Goal: Task Accomplishment & Management: Use online tool/utility

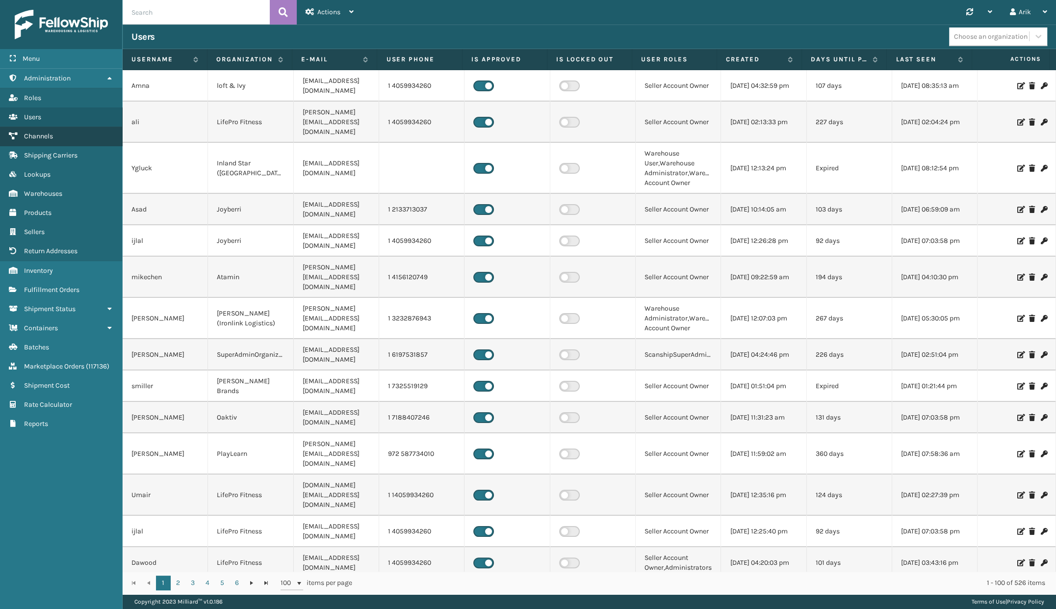
click at [46, 137] on span "Channels" at bounding box center [38, 136] width 29 height 8
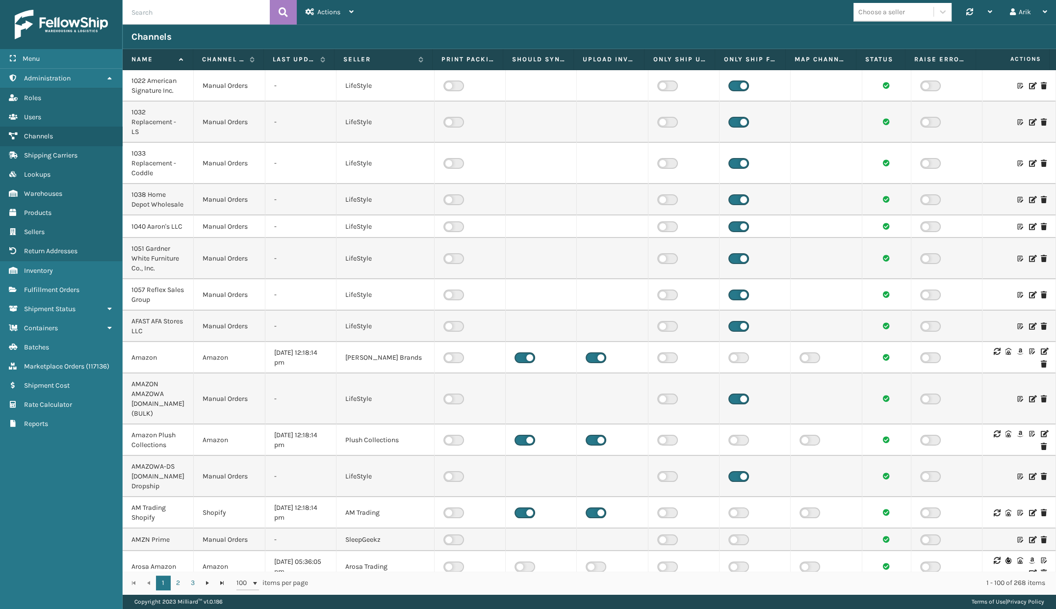
click at [886, 17] on div "Choose a seller" at bounding box center [881, 12] width 47 height 10
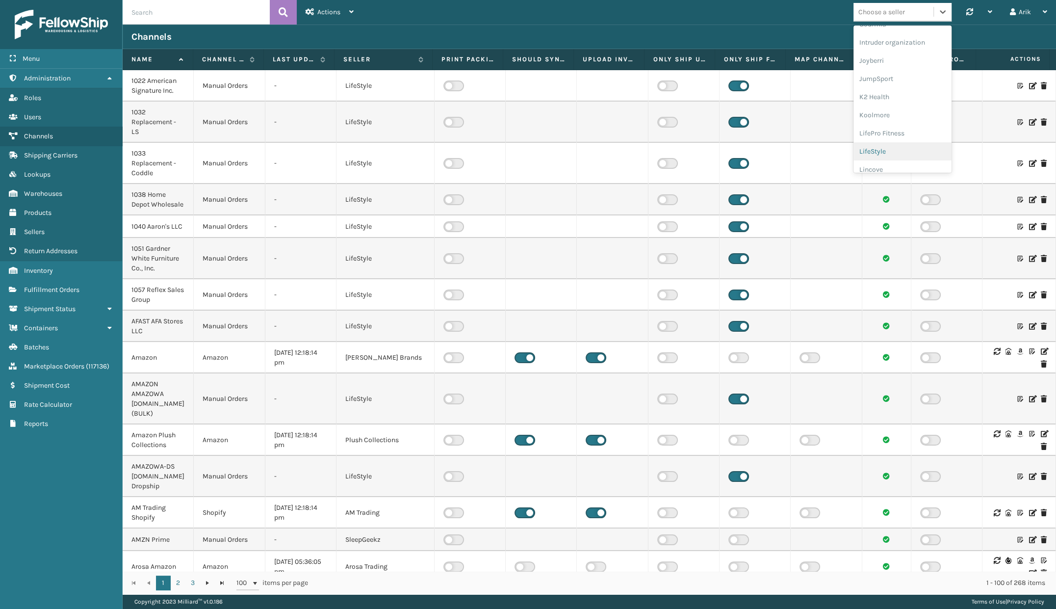
scroll to position [267, 0]
click at [871, 96] on div "K2 Health" at bounding box center [902, 96] width 98 height 18
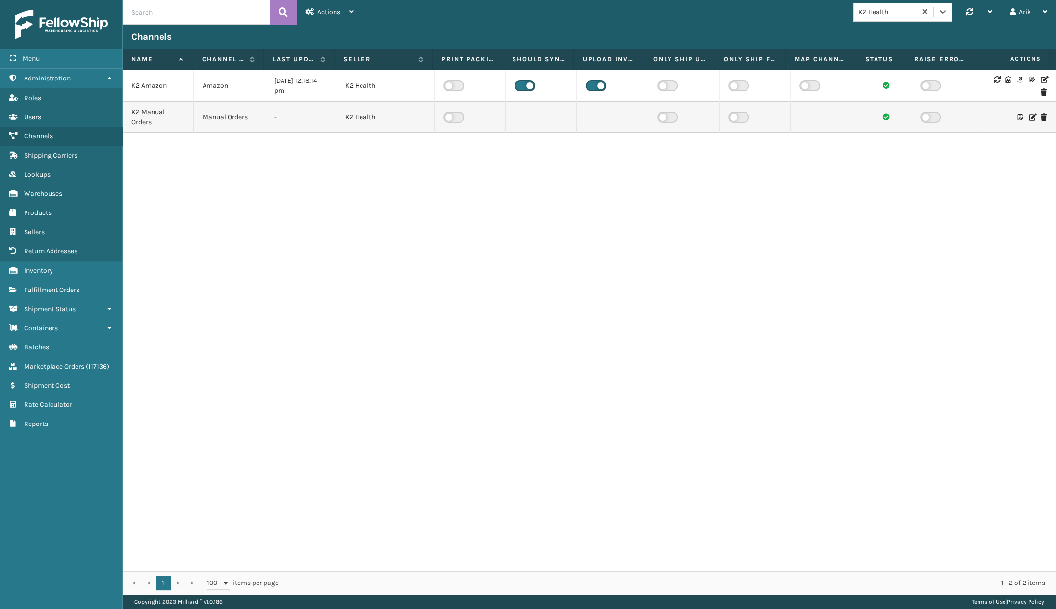
click at [1041, 78] on icon at bounding box center [1044, 79] width 6 height 7
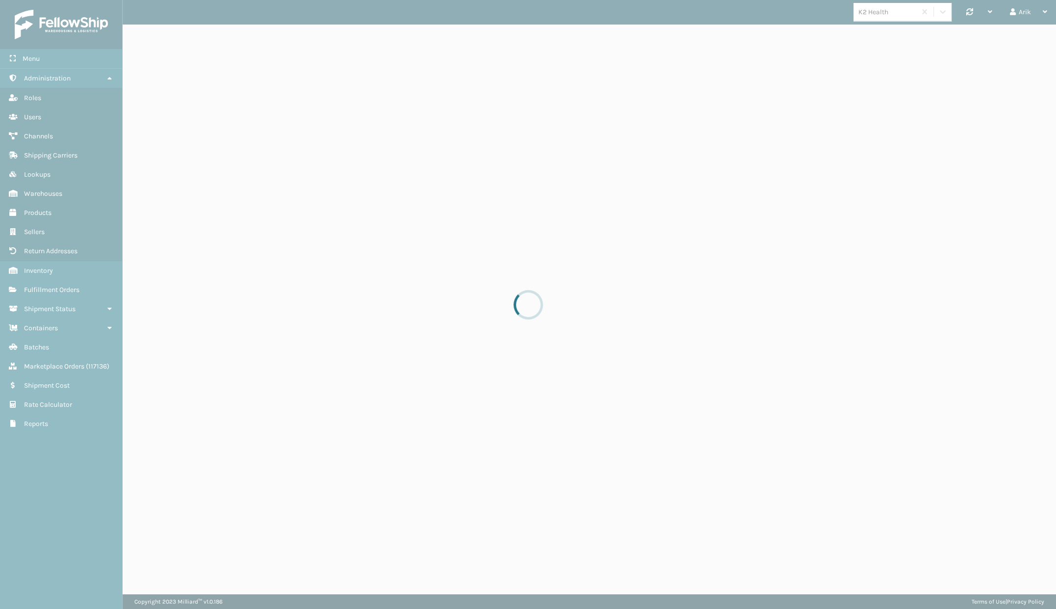
select select "pm"
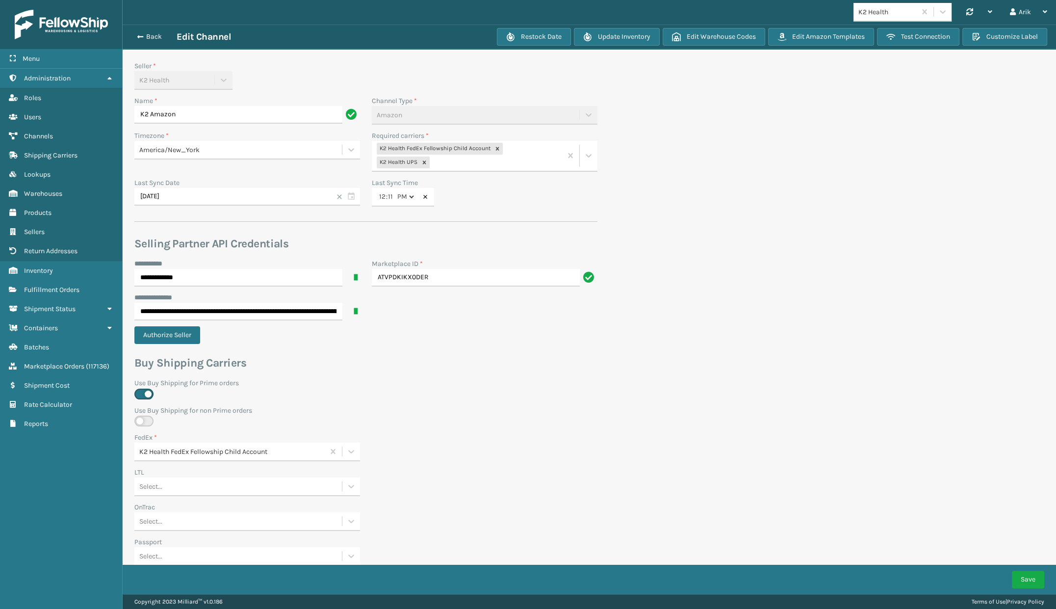
click at [452, 152] on div "K2 Health FedEx Fellowship Child Account" at bounding box center [434, 149] width 115 height 12
click at [47, 154] on span "Shipping Carriers" at bounding box center [50, 155] width 53 height 8
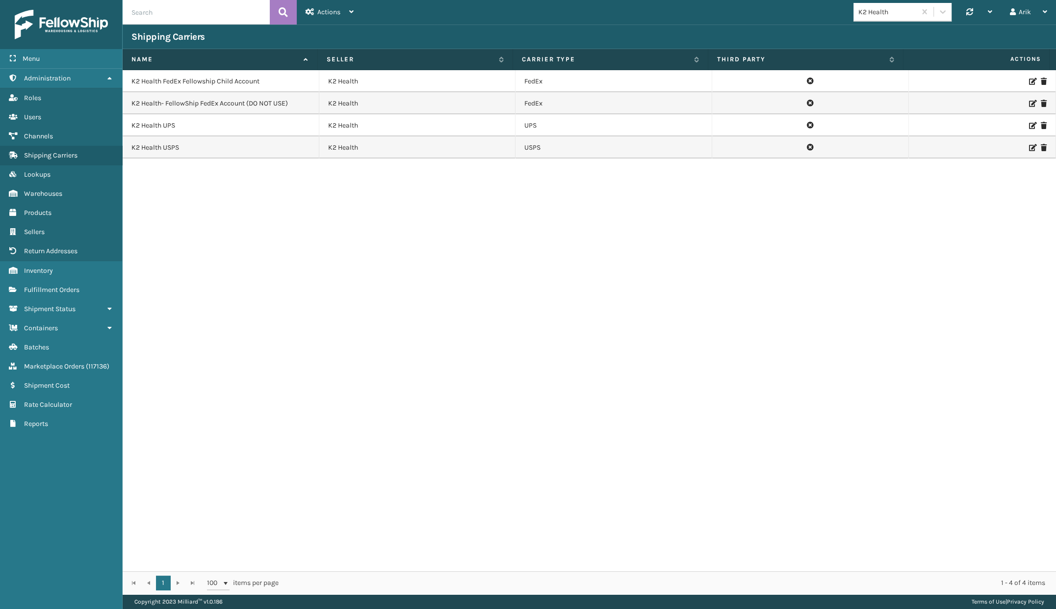
click at [1041, 102] on icon at bounding box center [1044, 103] width 6 height 7
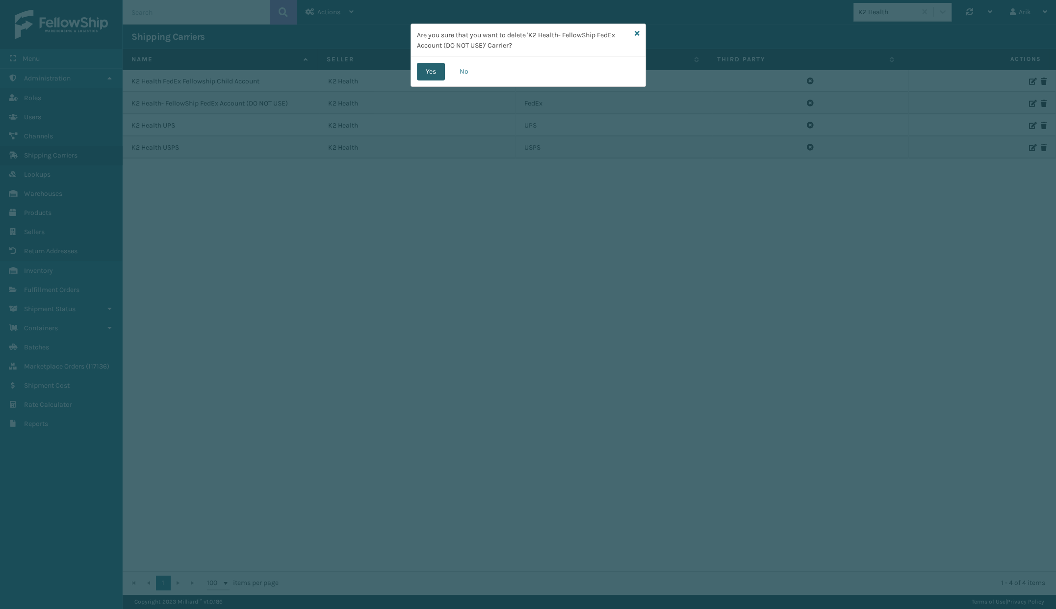
click at [429, 73] on button "Yes" at bounding box center [431, 72] width 28 height 18
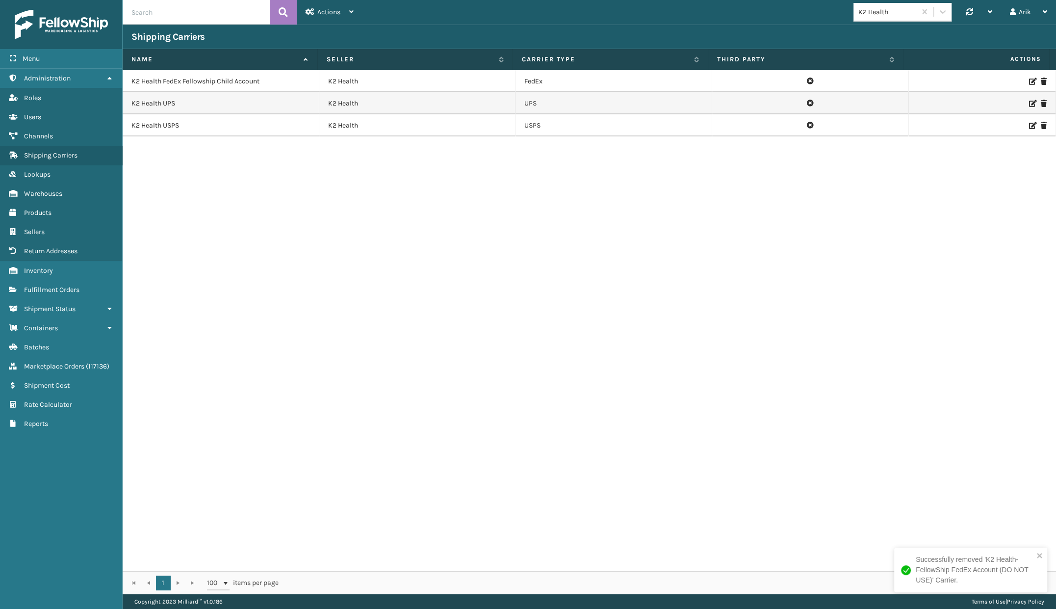
click at [1029, 80] on icon at bounding box center [1032, 81] width 6 height 7
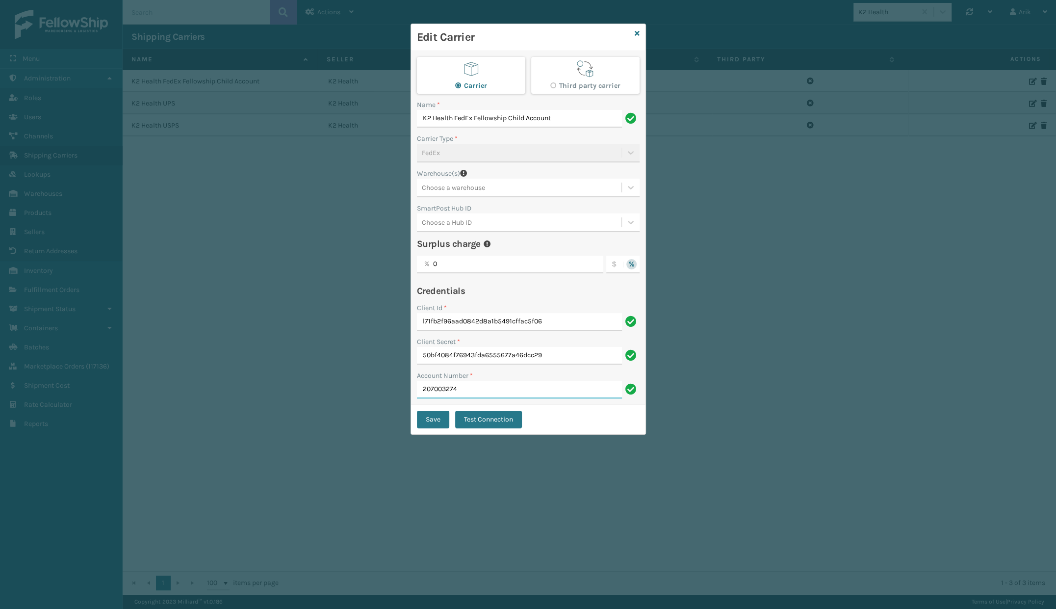
click at [485, 387] on input "207003274" at bounding box center [519, 390] width 205 height 18
drag, startPoint x: 554, startPoint y: 320, endPoint x: 368, endPoint y: 314, distance: 186.0
click at [368, 314] on div "Choose the WH(s) you want to designate this carrier to. Edit Carrier Carrier Th…" at bounding box center [528, 304] width 1056 height 609
drag, startPoint x: 460, startPoint y: 387, endPoint x: 395, endPoint y: 388, distance: 65.2
click at [395, 388] on div "Edit Carrier Carrier Third party carrier Name * K2 Health FedEx Fellowship Chil…" at bounding box center [528, 304] width 1056 height 609
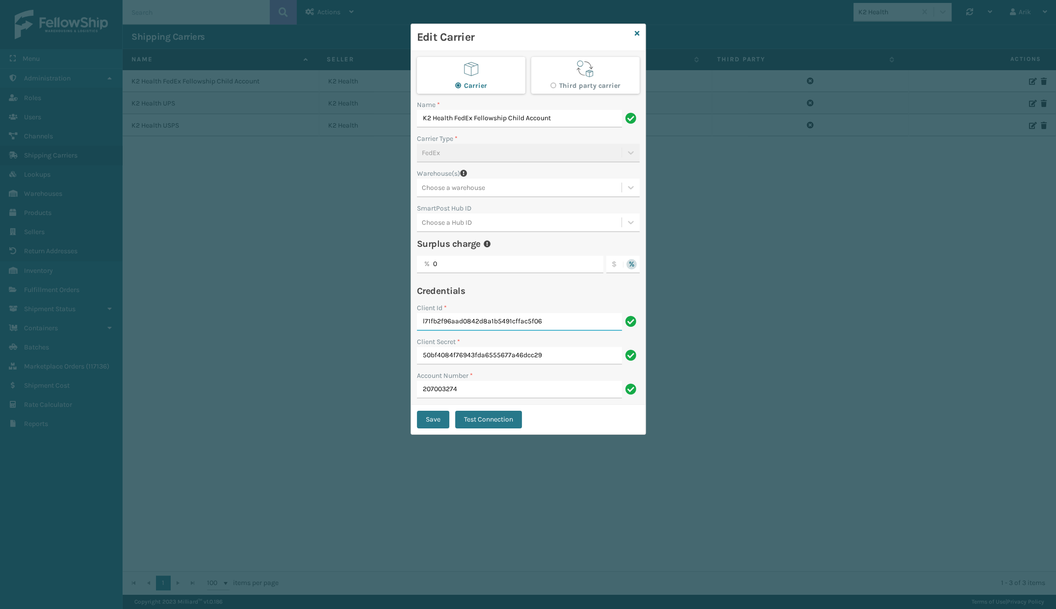
drag, startPoint x: 548, startPoint y: 322, endPoint x: 412, endPoint y: 321, distance: 135.4
click at [412, 321] on div "Carrier Third party carrier Name * K2 Health FedEx Fellowship Child Account Car…" at bounding box center [528, 228] width 234 height 354
click at [347, 238] on div "Edit Carrier Carrier Third party carrier Name * K2 Health FedEx Fellowship Chil…" at bounding box center [528, 304] width 1056 height 609
click at [636, 34] on icon at bounding box center [637, 33] width 5 height 7
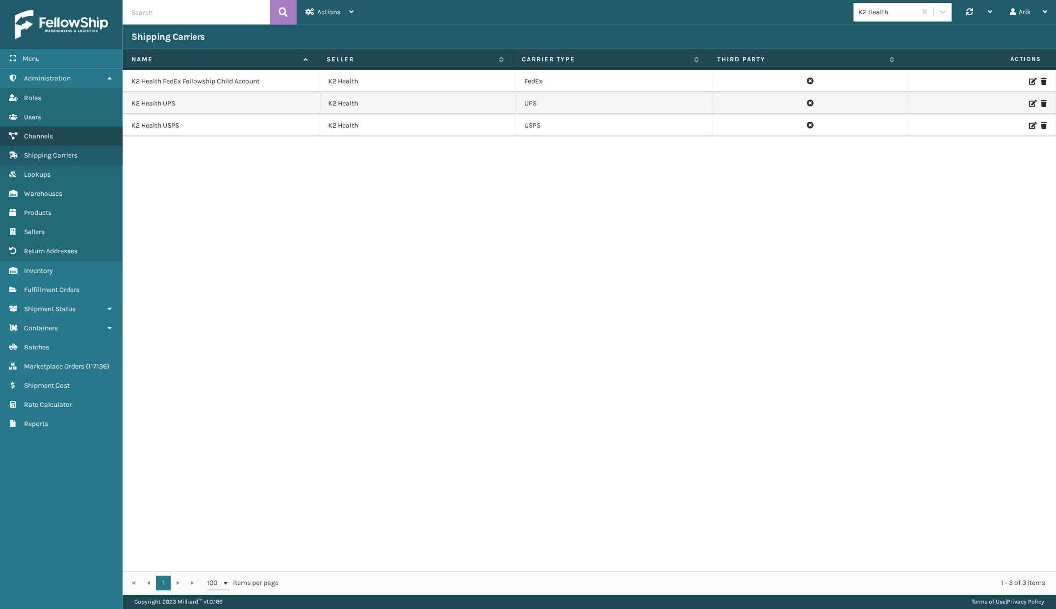
click at [48, 134] on span "Channels" at bounding box center [38, 136] width 29 height 8
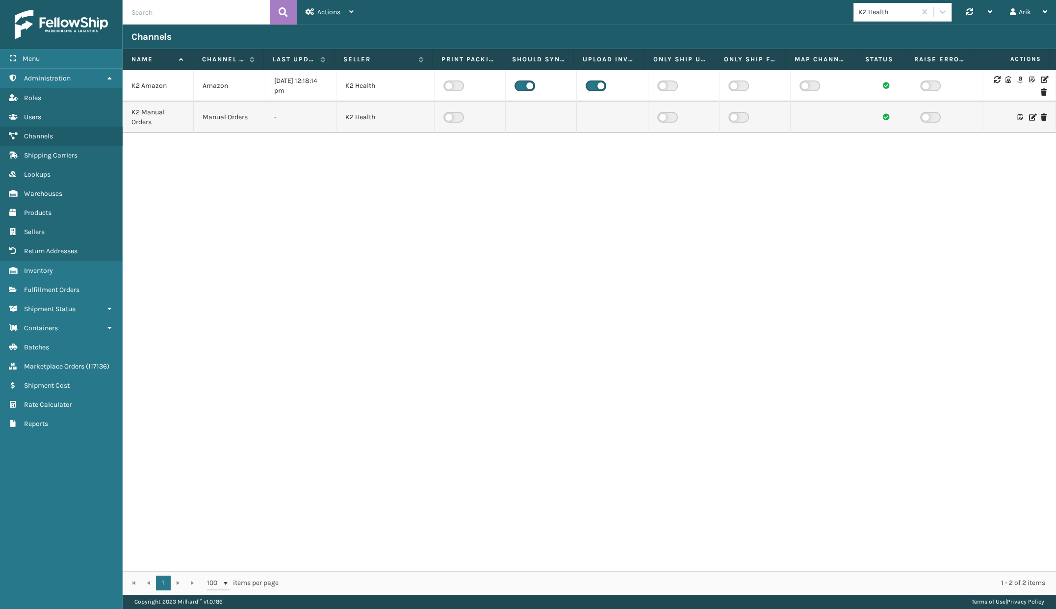
click at [1041, 79] on icon at bounding box center [1044, 79] width 6 height 7
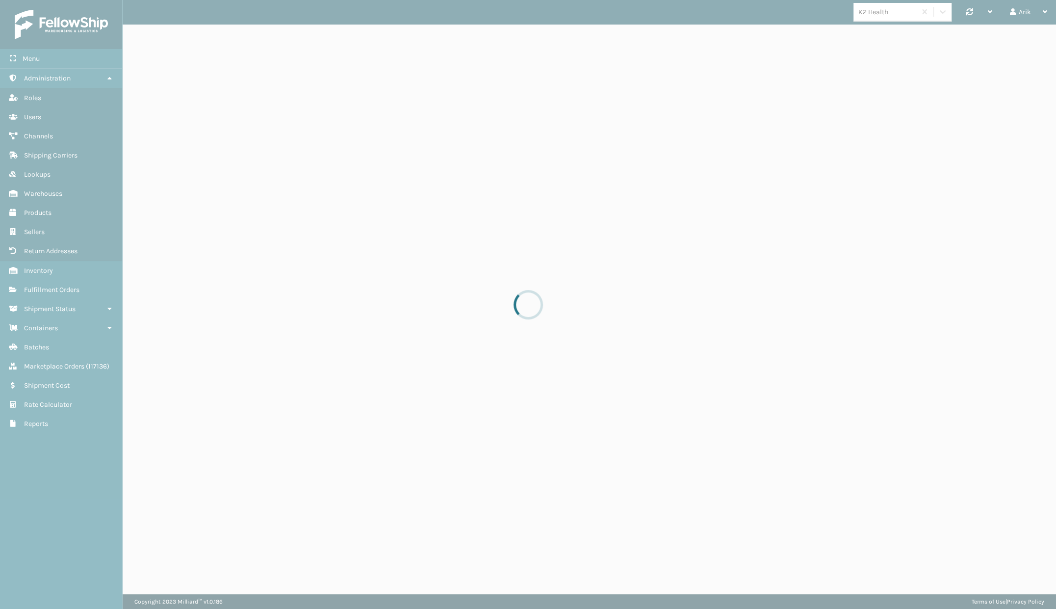
select select "pm"
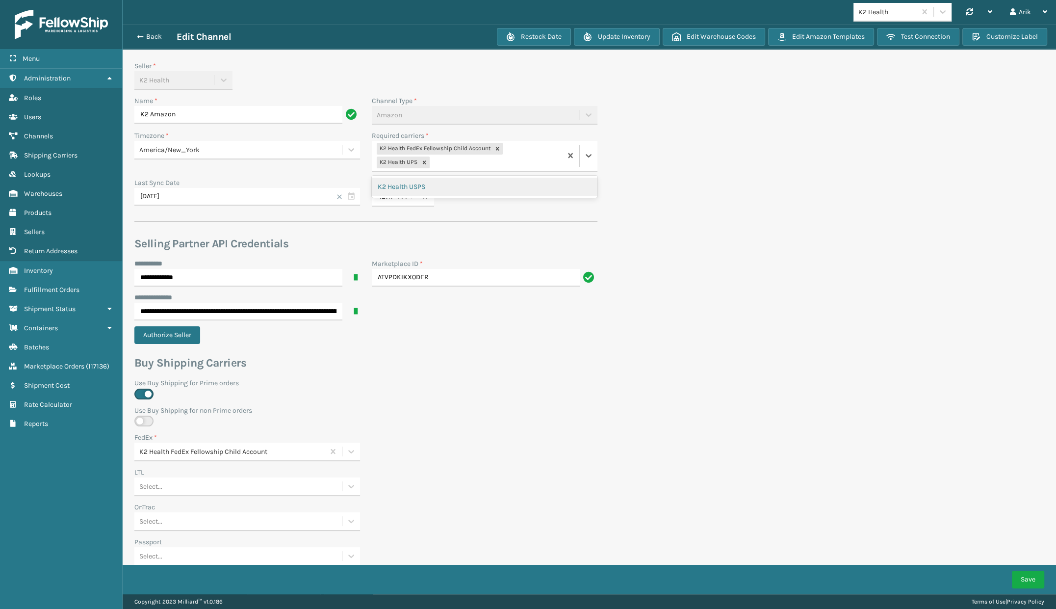
click at [518, 150] on div "K2 Health FedEx Fellowship Child Account K2 Health UPS" at bounding box center [467, 156] width 190 height 30
click at [409, 410] on label "Use Buy Shipping for non Prime orders" at bounding box center [365, 410] width 463 height 10
click at [294, 416] on div "Use Buy Shipping for non Prime orders" at bounding box center [365, 416] width 463 height 22
click at [431, 412] on label "Use Buy Shipping for non Prime orders" at bounding box center [365, 410] width 463 height 10
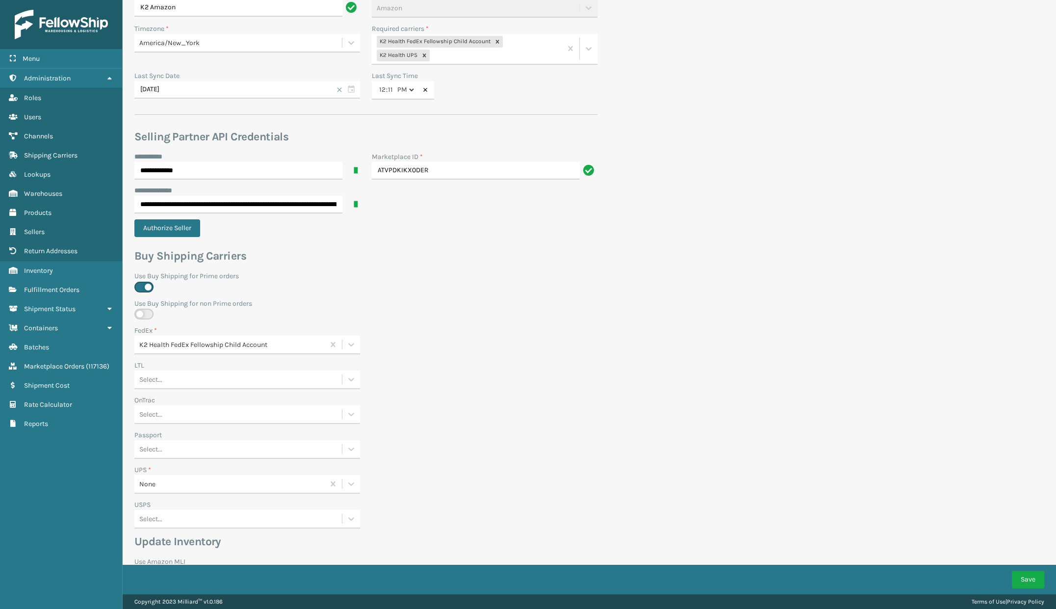
scroll to position [133, 0]
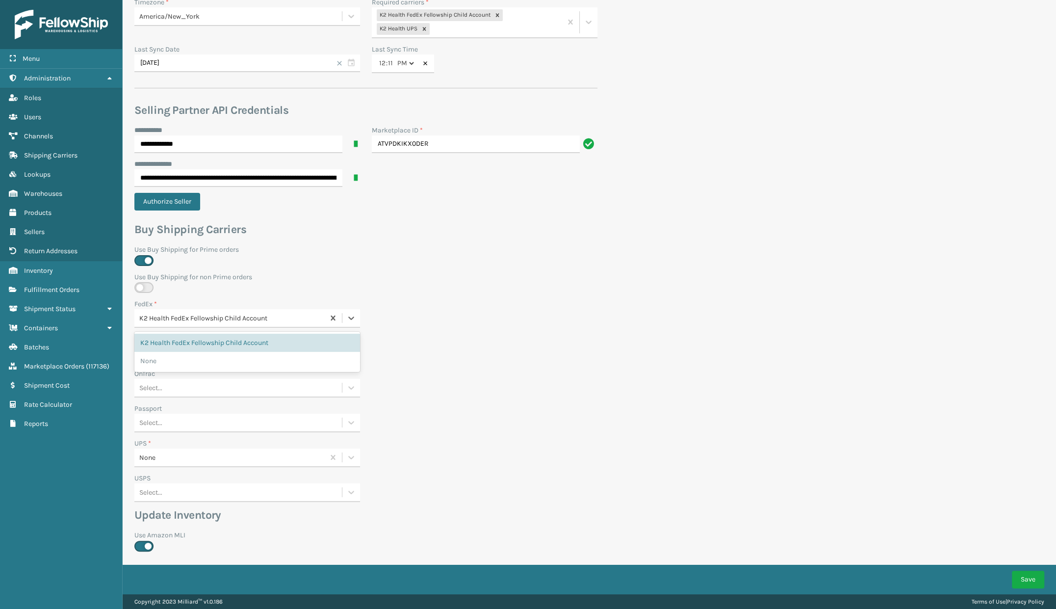
click at [281, 313] on div "K2 Health FedEx Fellowship Child Account" at bounding box center [232, 318] width 186 height 10
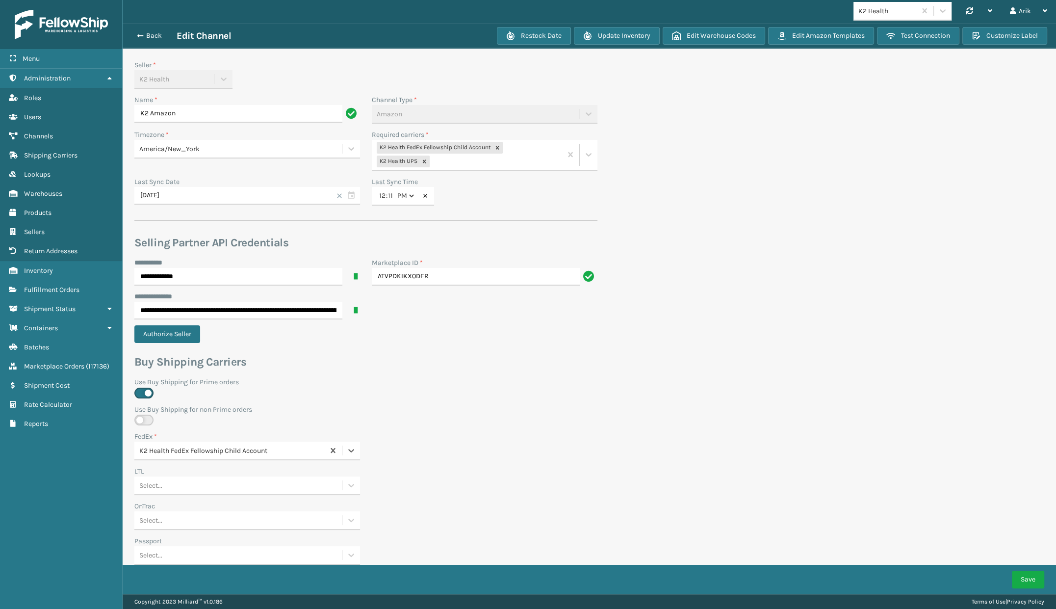
scroll to position [0, 0]
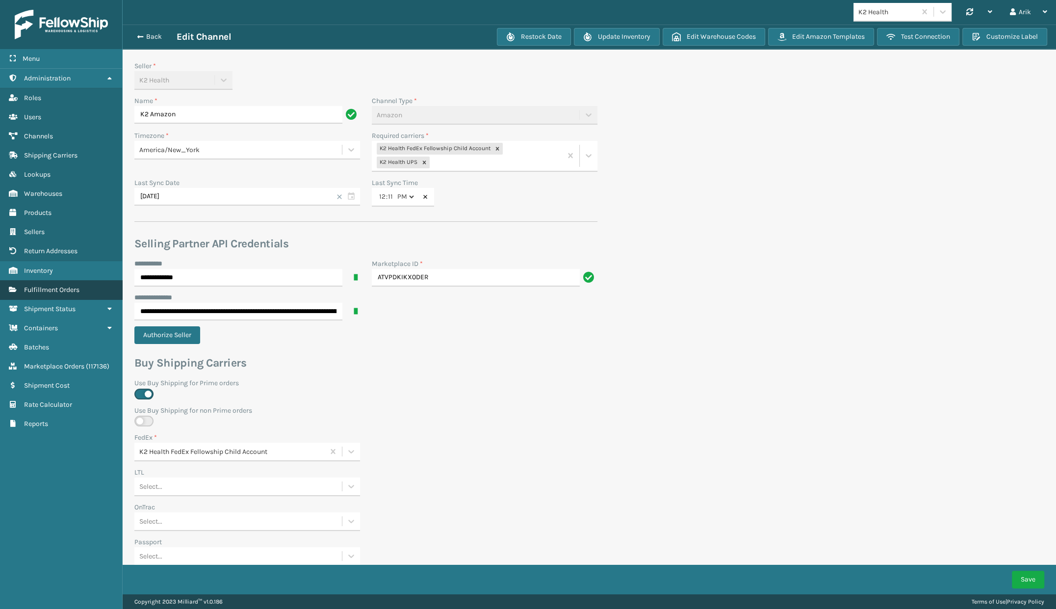
click at [68, 287] on span "Fulfillment Orders" at bounding box center [51, 289] width 55 height 8
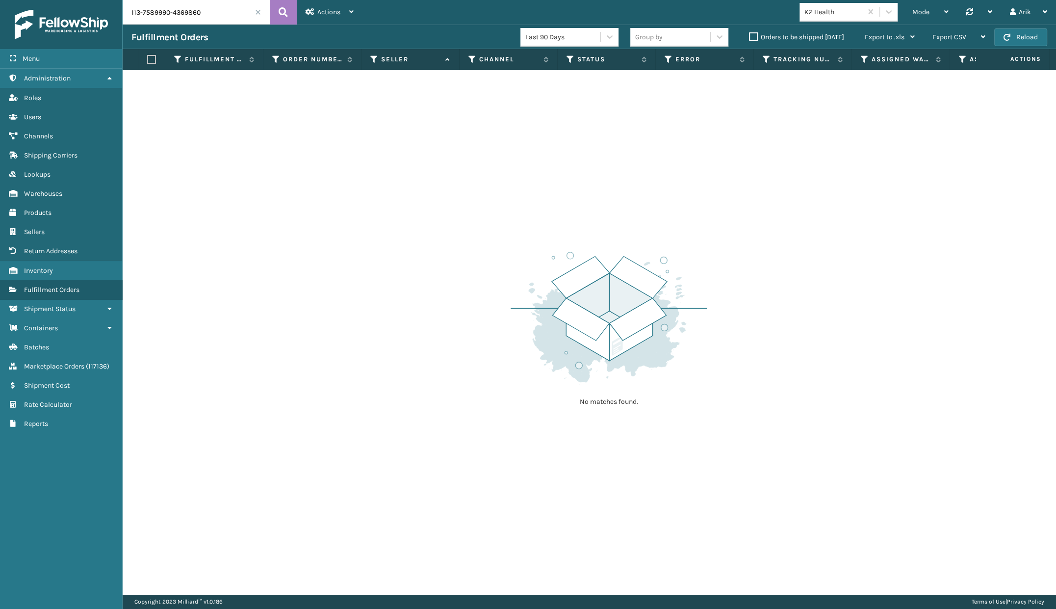
click at [178, 13] on input "113-7589990-4369860" at bounding box center [196, 12] width 147 height 25
paste input "1-0424486-8493823"
type input "111-0424486-8493823"
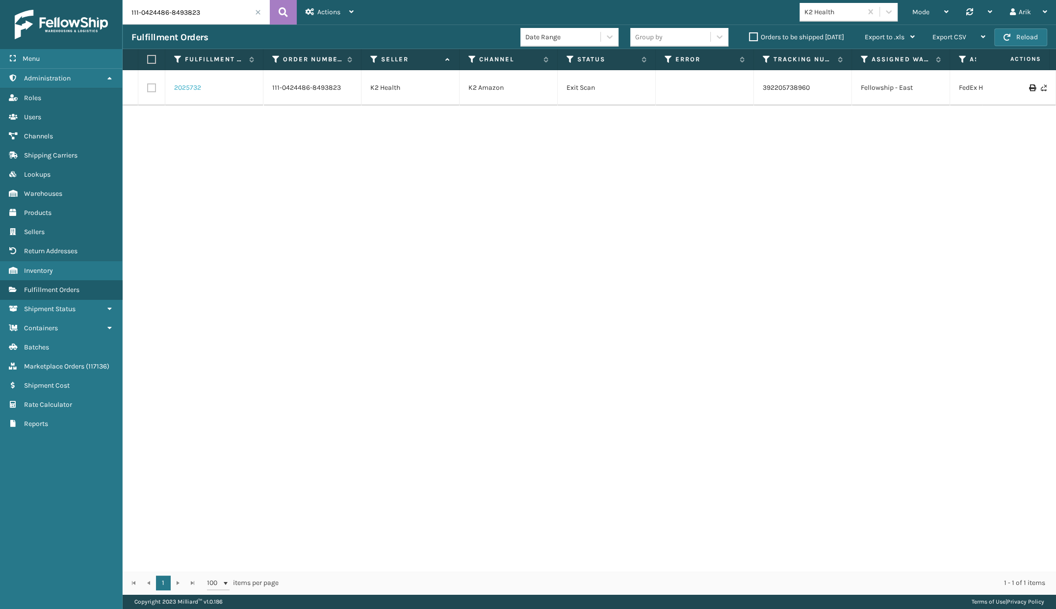
click at [188, 89] on link "2025732" at bounding box center [187, 88] width 27 height 10
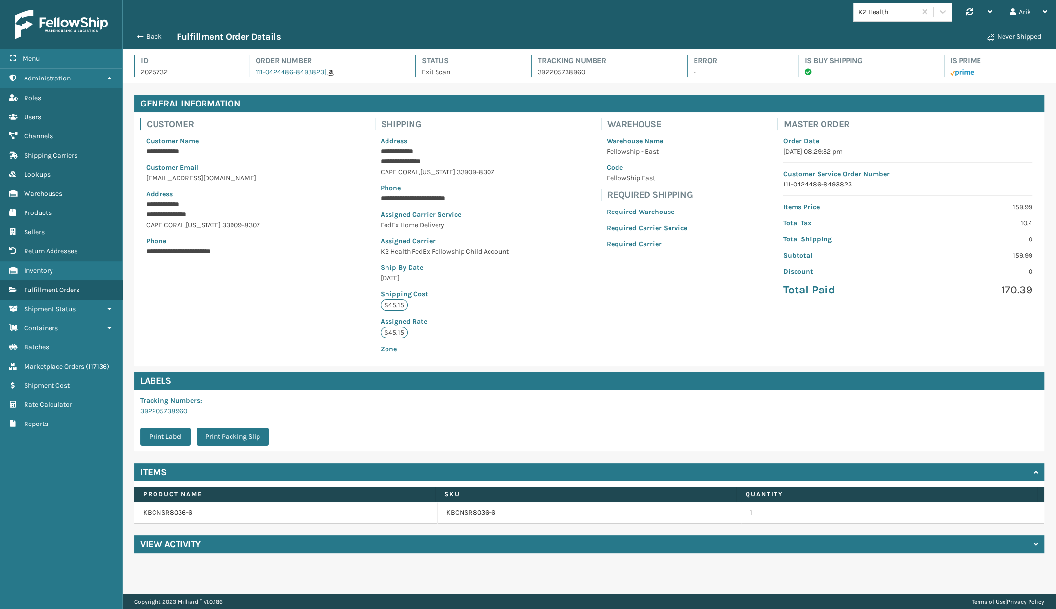
scroll to position [24, 933]
click at [439, 252] on p "K2 Health FedEx Fellowship Child Account" at bounding box center [446, 251] width 130 height 10
click at [170, 510] on td "KBCNSR8036-6" at bounding box center [285, 513] width 303 height 22
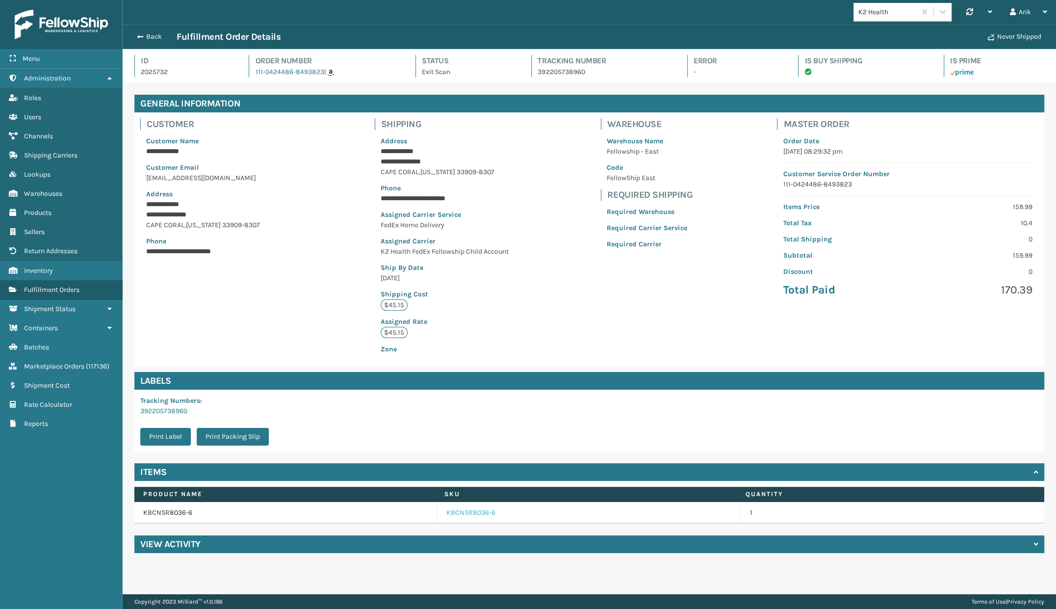
click at [479, 512] on link "KBCNSR8036-6" at bounding box center [470, 513] width 49 height 10
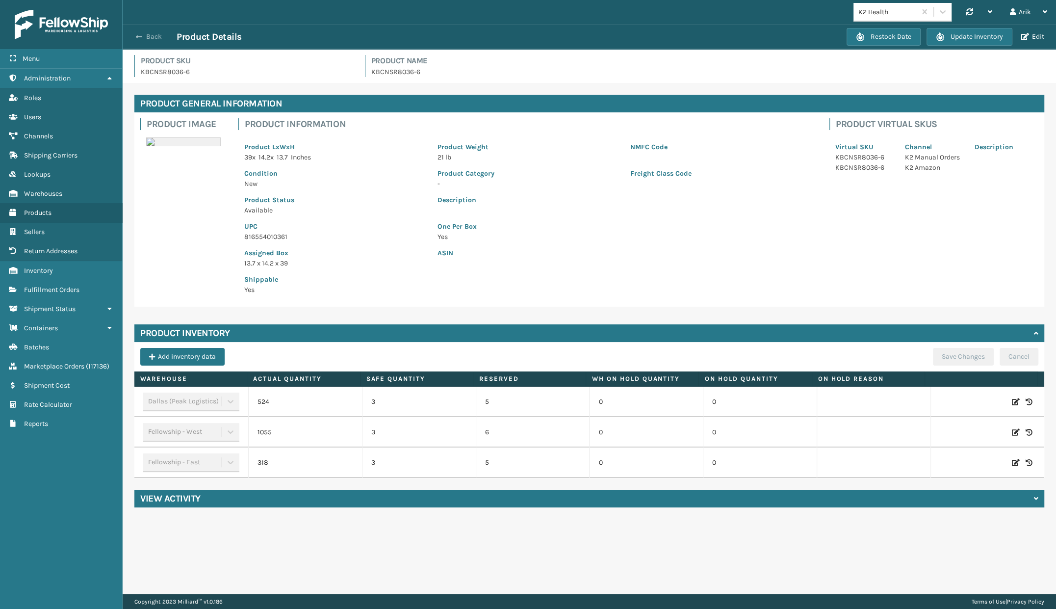
click at [141, 36] on span "button" at bounding box center [139, 36] width 6 height 7
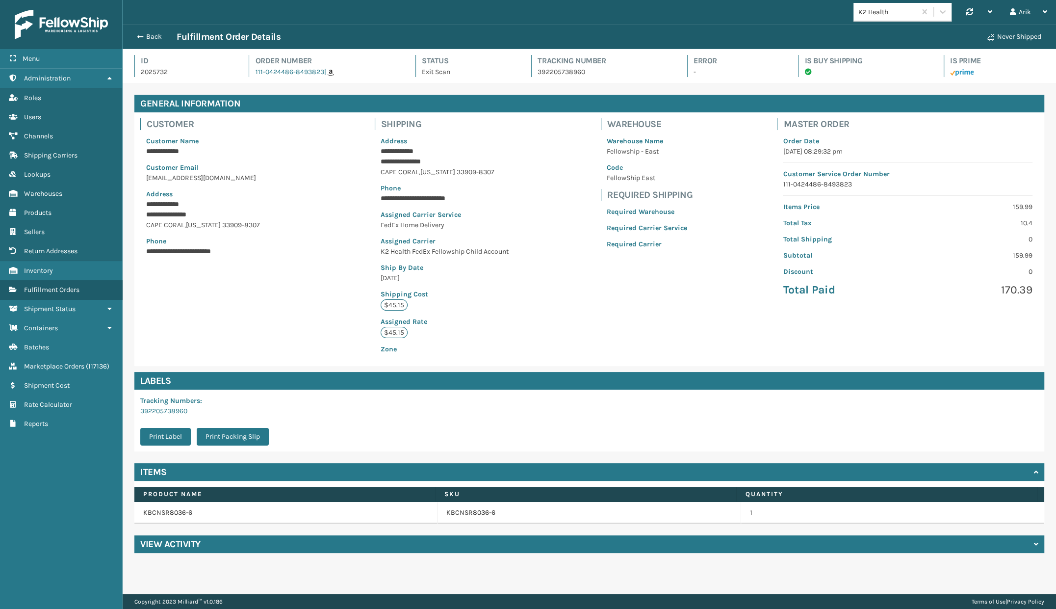
scroll to position [24, 933]
drag, startPoint x: 437, startPoint y: 515, endPoint x: 504, endPoint y: 513, distance: 66.2
click at [504, 513] on td "KBCNSR8036-6" at bounding box center [588, 513] width 303 height 22
click at [52, 289] on span "Fulfillment Orders" at bounding box center [51, 289] width 55 height 8
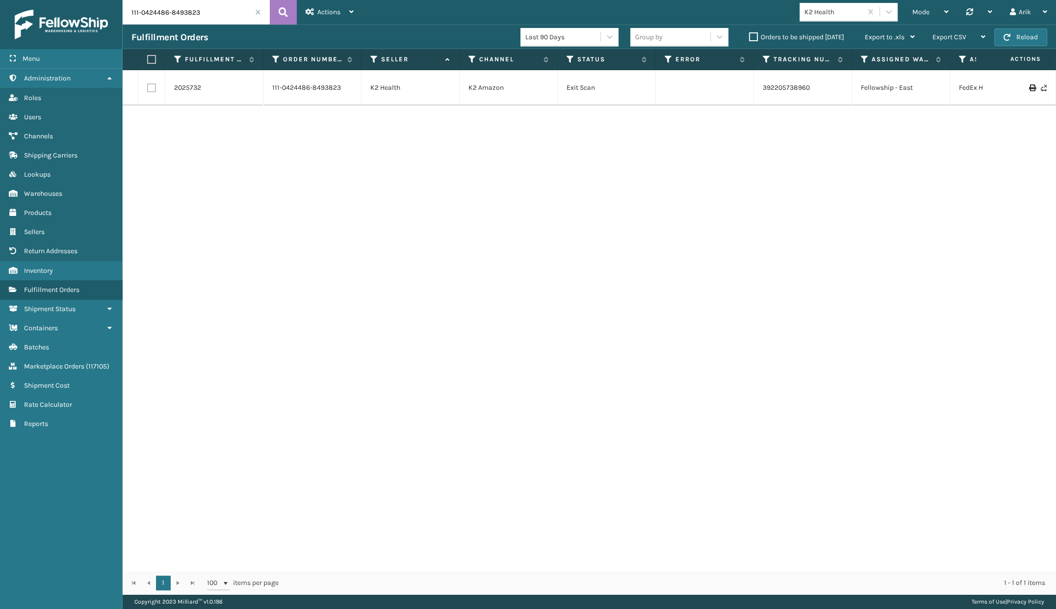
click at [257, 15] on div "111-0424486-8493823" at bounding box center [196, 12] width 147 height 25
click at [755, 36] on label "Orders to be shipped [DATE]" at bounding box center [796, 37] width 95 height 8
click at [749, 36] on input "Orders to be shipped [DATE]" at bounding box center [749, 34] width 0 height 6
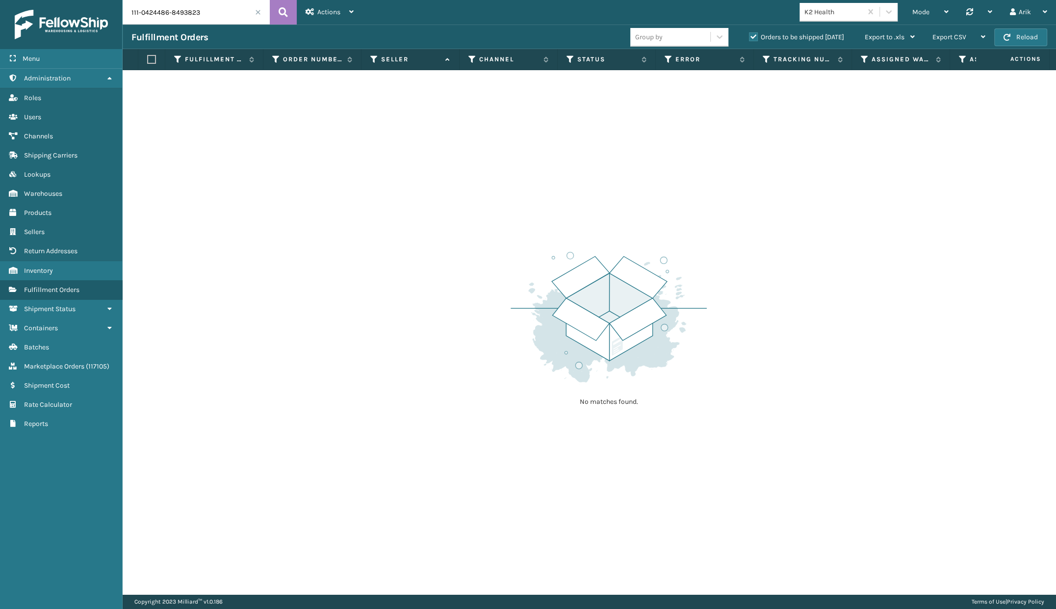
click at [257, 13] on span at bounding box center [258, 12] width 6 height 6
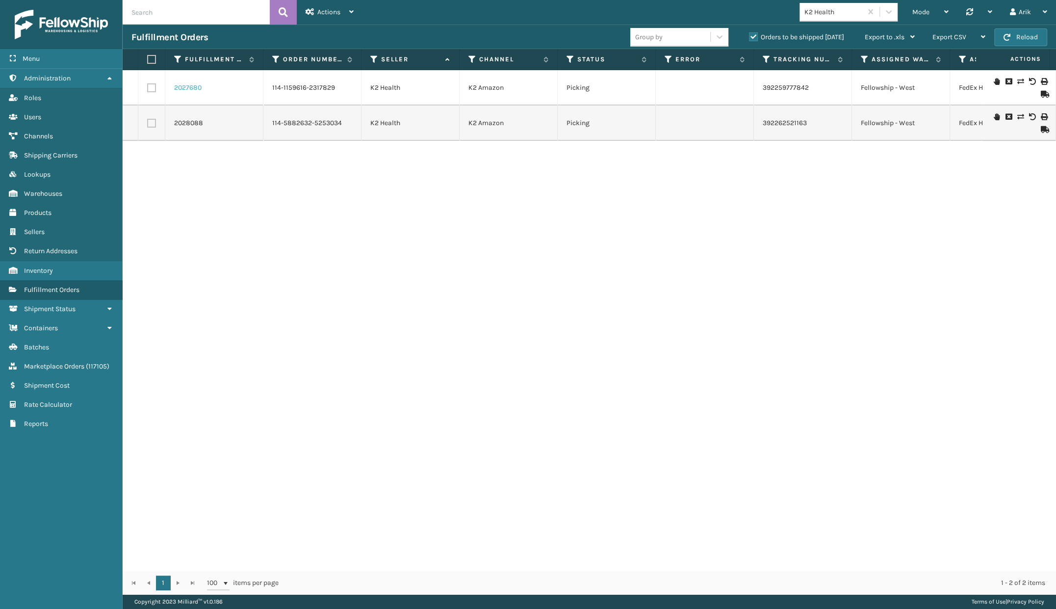
click at [186, 89] on link "2027680" at bounding box center [187, 88] width 27 height 10
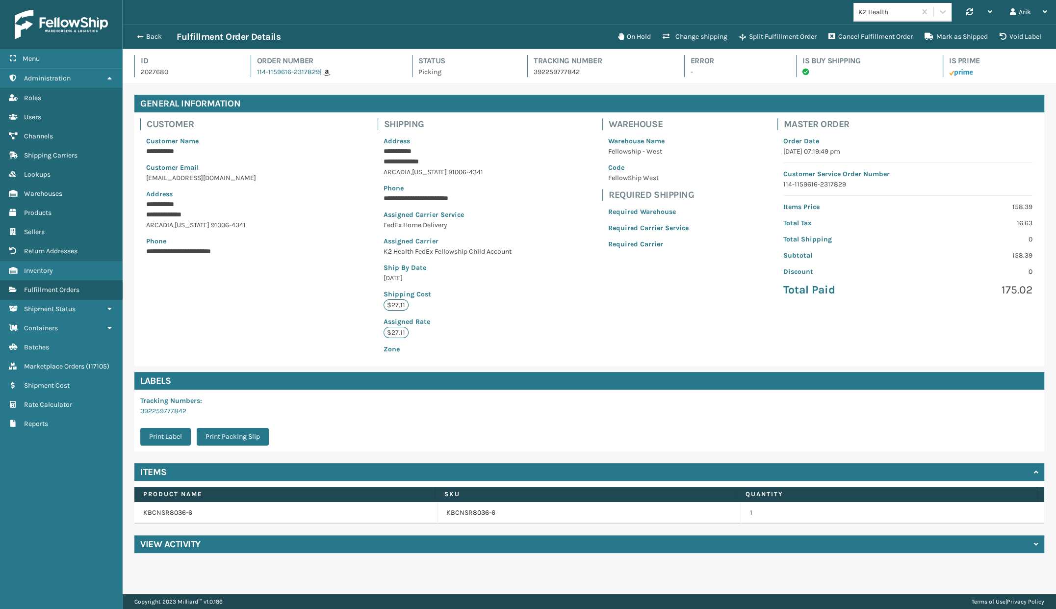
scroll to position [24, 933]
click at [138, 38] on span "button" at bounding box center [139, 36] width 6 height 7
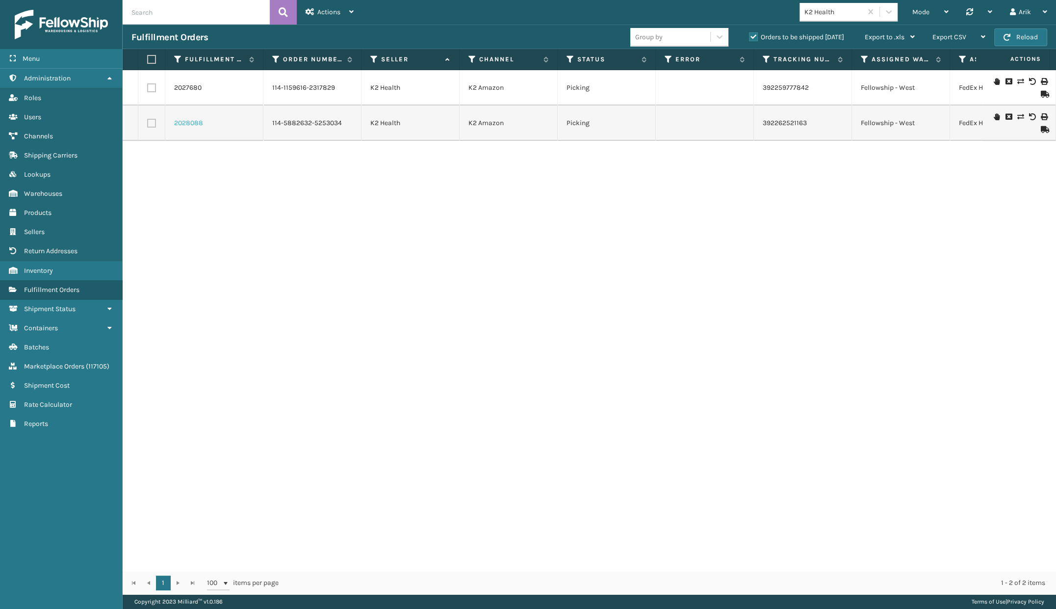
click at [196, 124] on link "2028088" at bounding box center [188, 123] width 29 height 10
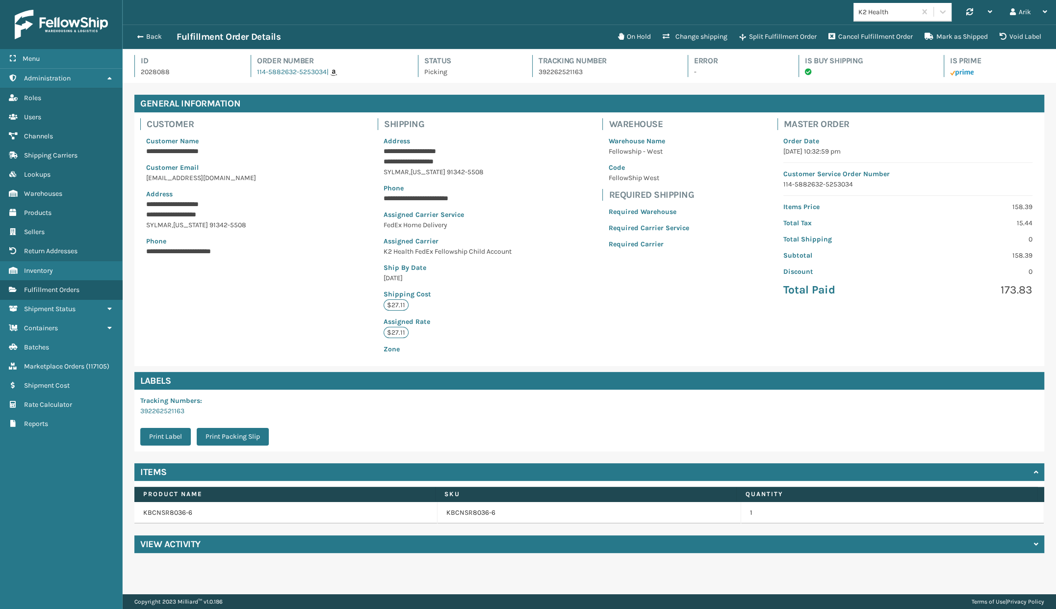
scroll to position [24, 933]
click at [140, 33] on span "button" at bounding box center [139, 36] width 6 height 7
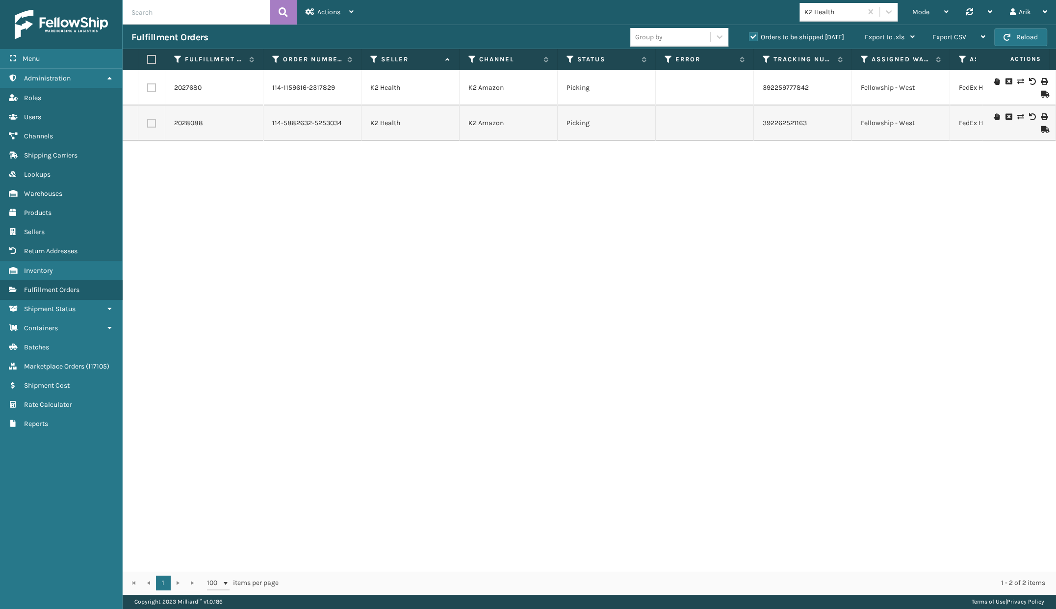
click at [752, 35] on label "Orders to be shipped [DATE]" at bounding box center [796, 37] width 95 height 8
click at [749, 35] on input "Orders to be shipped [DATE]" at bounding box center [749, 34] width 0 height 6
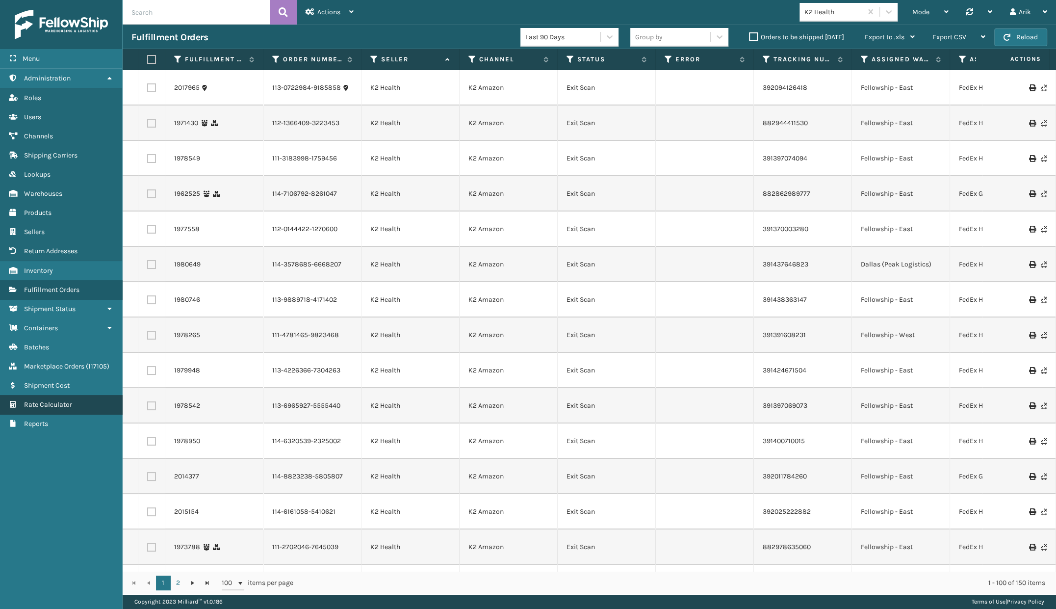
click at [31, 408] on link "Rate Calculator" at bounding box center [61, 404] width 122 height 19
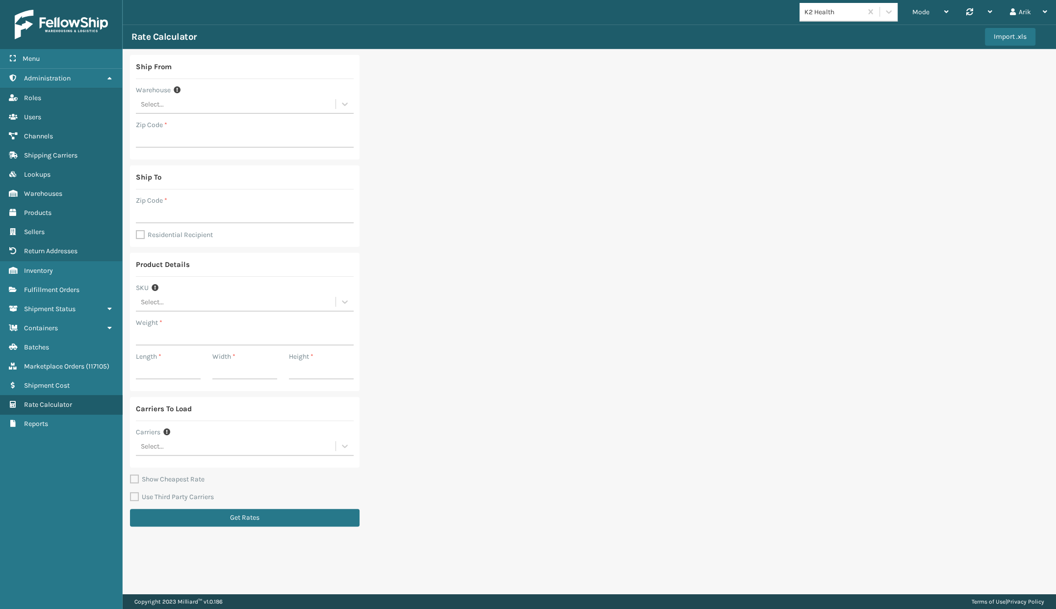
click at [160, 110] on div "Select..." at bounding box center [236, 104] width 200 height 16
click at [173, 147] on div "Fellowship - East" at bounding box center [245, 147] width 218 height 18
type input "19007"
click at [160, 213] on input "Zip Code *" at bounding box center [245, 214] width 218 height 18
click at [145, 307] on div "Select..." at bounding box center [236, 302] width 200 height 16
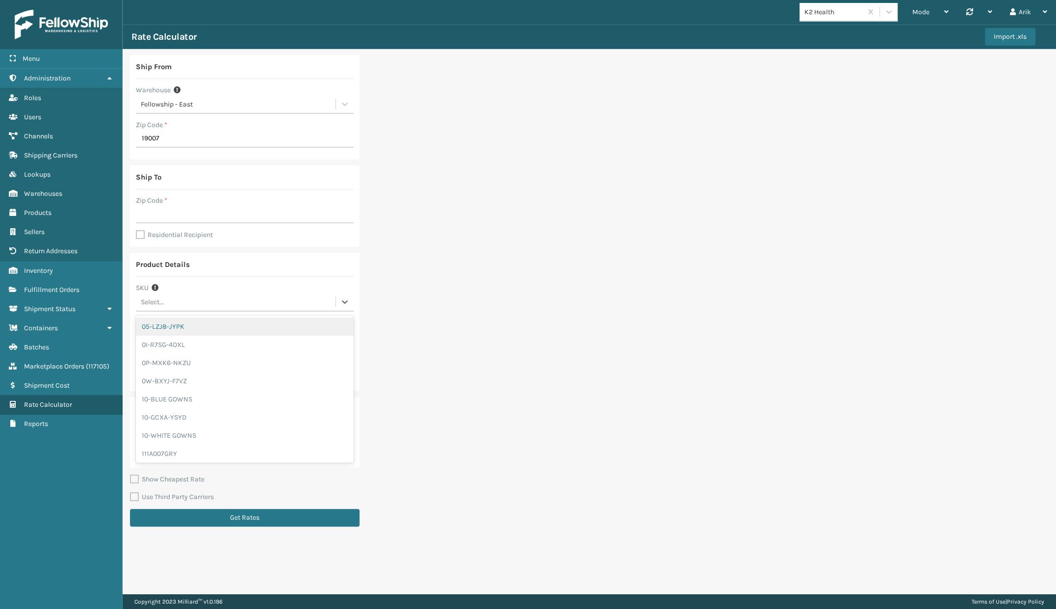
paste input "KBCNSR8036-6"
type input "KBCNSR8036-6"
click at [182, 325] on div "KBCNSR8036-6" at bounding box center [245, 326] width 218 height 18
type input "21"
type input "39"
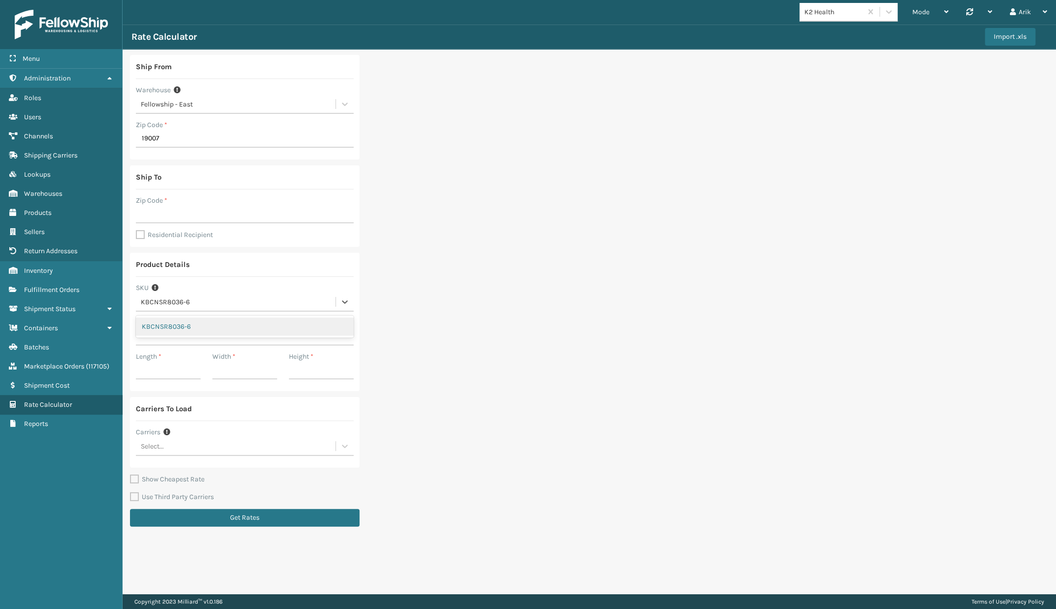
type input "14.2"
type input "13.7"
click at [137, 232] on label "Residential Recipient" at bounding box center [174, 235] width 77 height 8
click at [136, 230] on input "Residential Recipient" at bounding box center [136, 229] width 0 height 1
checkbox input "true"
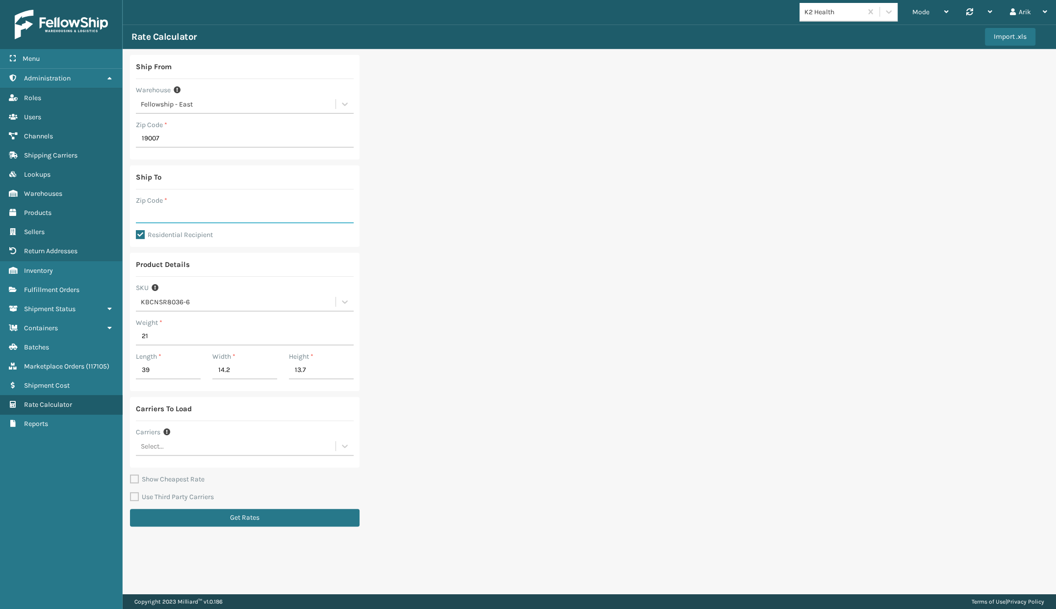
click at [150, 212] on input "Zip Code *" at bounding box center [245, 214] width 218 height 18
paste input "33909"
type input "33909"
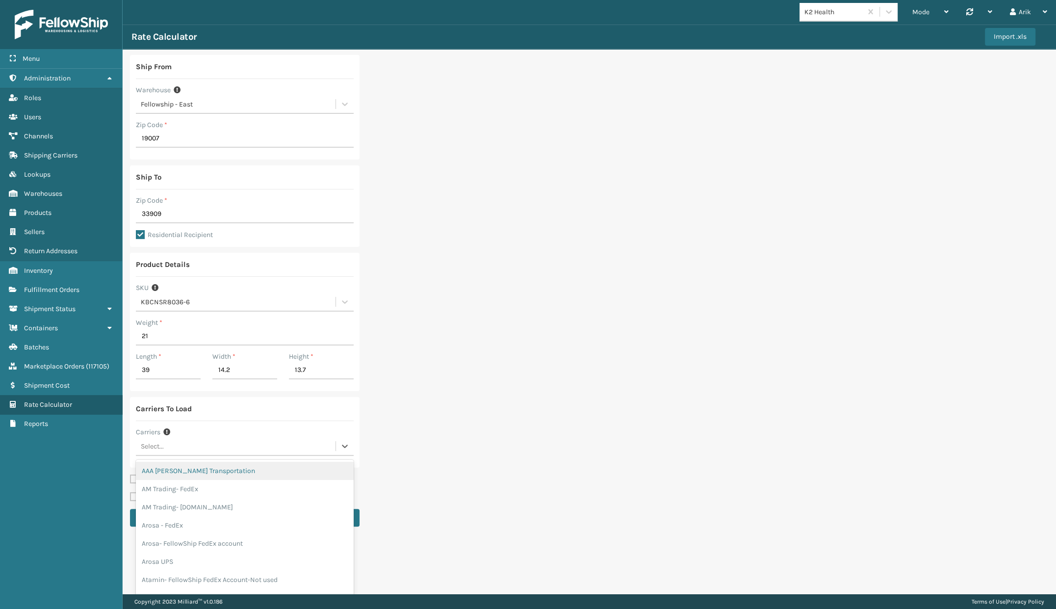
click at [165, 448] on div "Select..." at bounding box center [236, 446] width 200 height 16
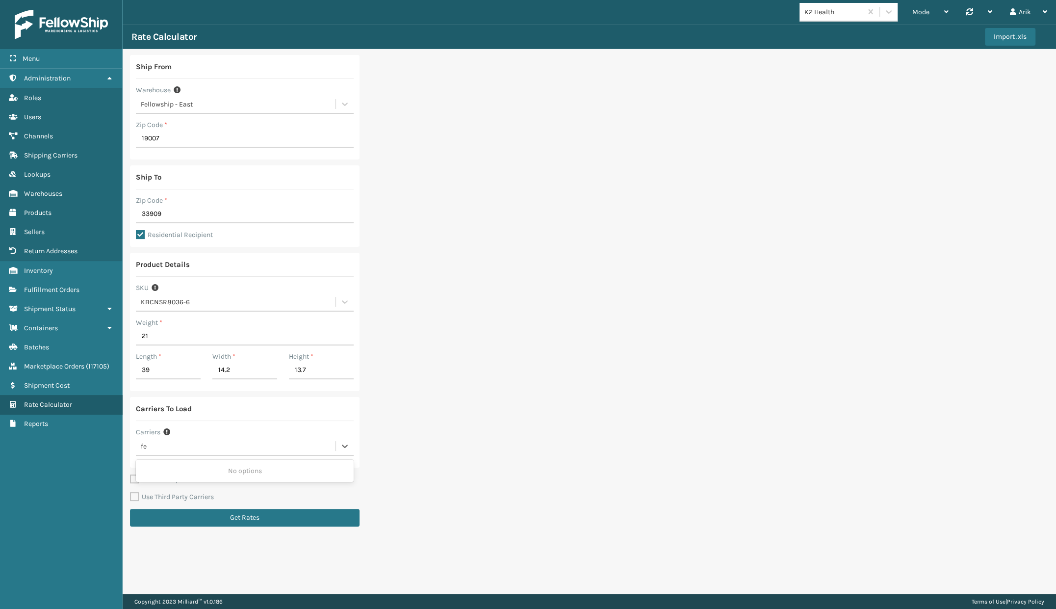
type input "f"
type input "k2"
click at [168, 466] on div "K2 Health FedEx Fellowship Child Account" at bounding box center [245, 471] width 218 height 18
click at [196, 514] on button "Get Rates" at bounding box center [245, 518] width 230 height 18
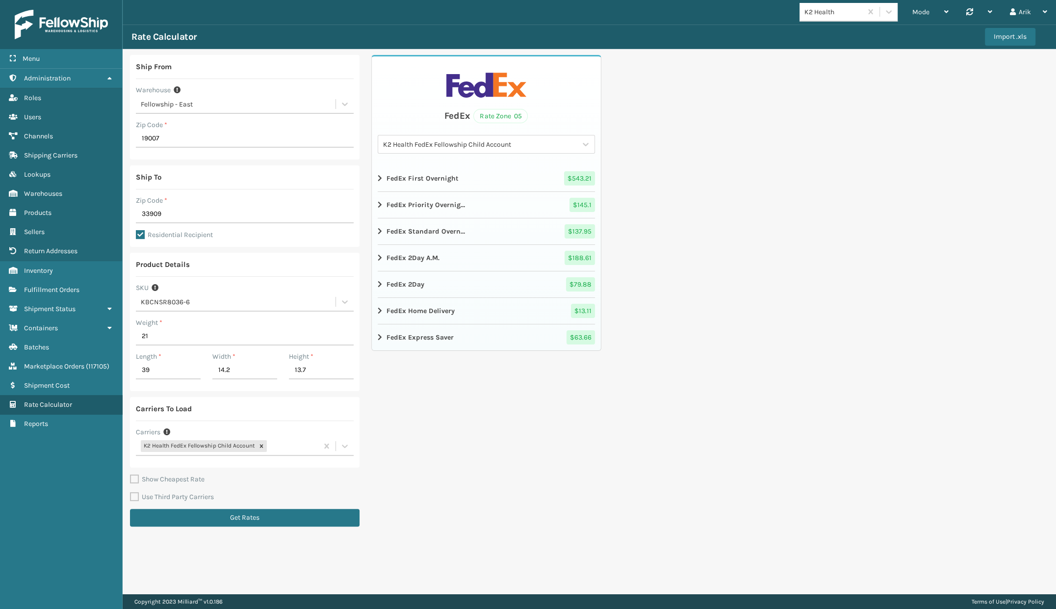
click at [379, 309] on icon at bounding box center [381, 311] width 6 height 8
click at [144, 217] on input "33909" at bounding box center [245, 214] width 218 height 18
paste input "91342"
type input "91342"
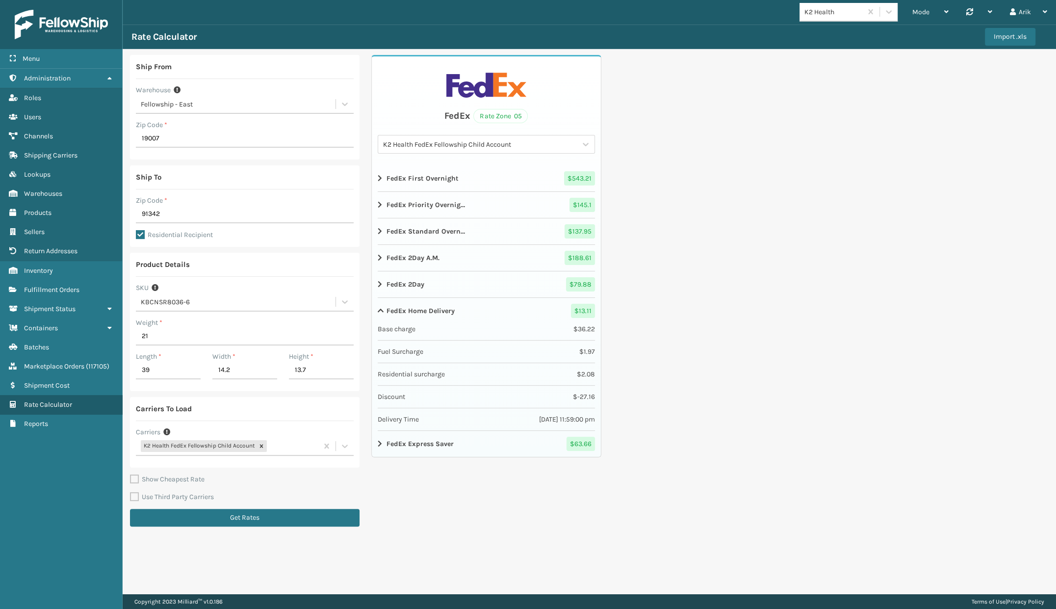
click at [181, 104] on div "Fellowship - East" at bounding box center [239, 104] width 196 height 10
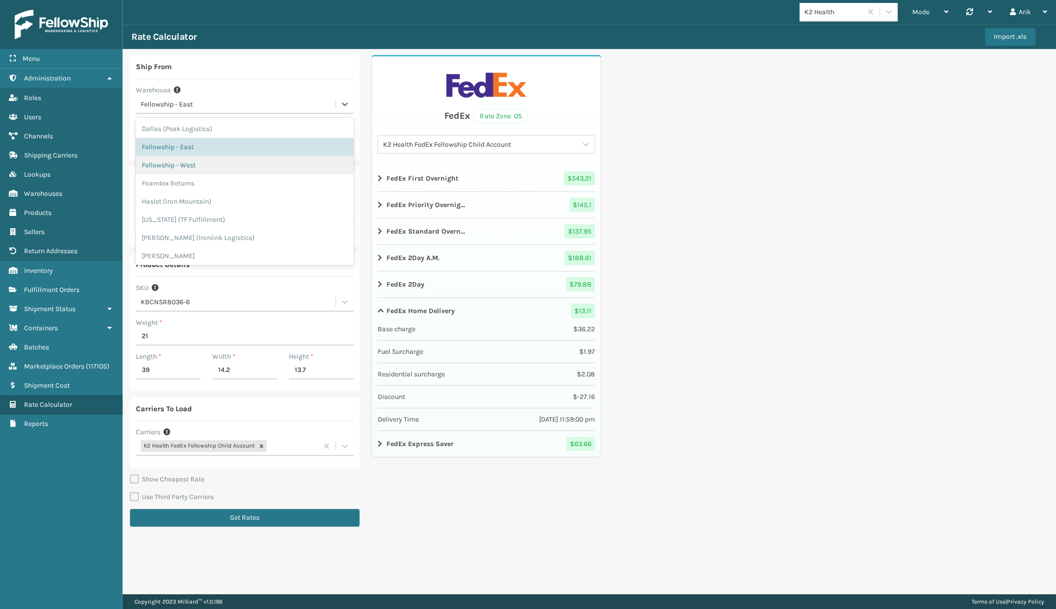
click at [191, 165] on div "Fellowship - West" at bounding box center [245, 165] width 218 height 18
type input "92392"
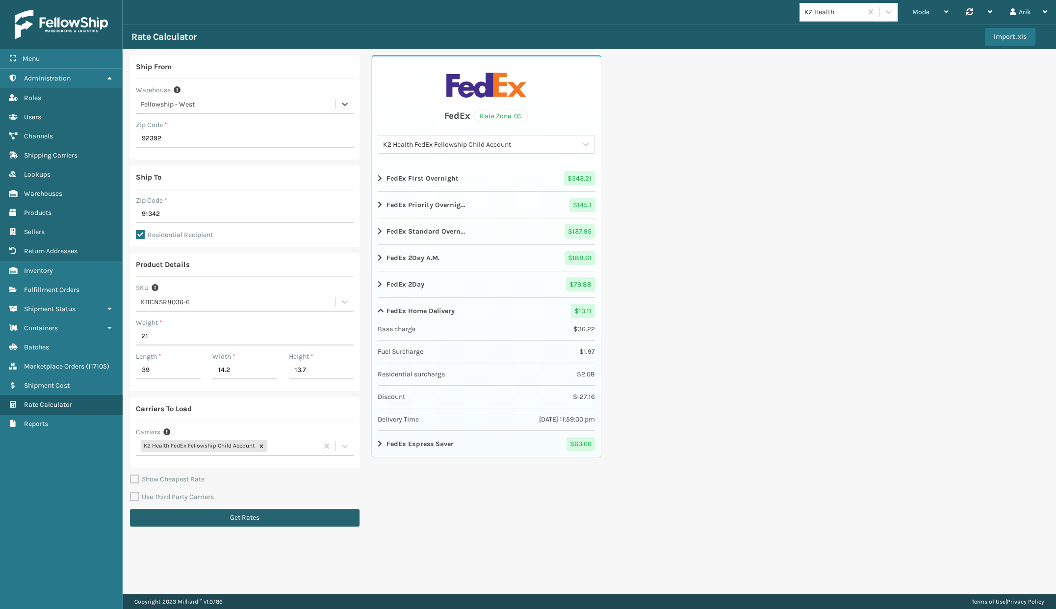
click at [215, 520] on button "Get Rates" at bounding box center [245, 518] width 230 height 18
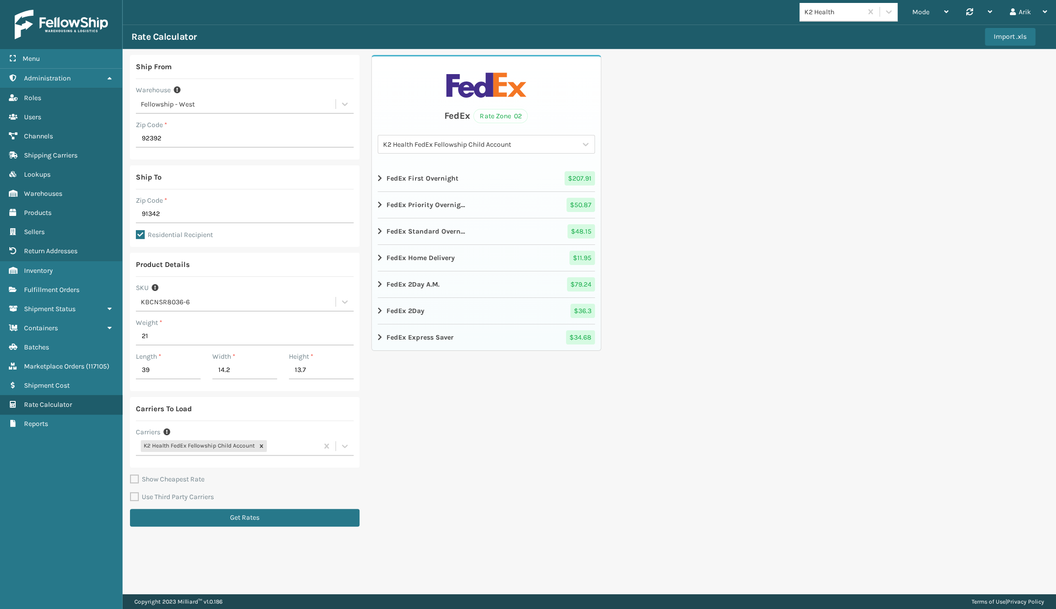
click at [380, 256] on icon at bounding box center [381, 258] width 6 height 8
click at [284, 438] on div "K2 Health FedEx Fellowship Child Account" at bounding box center [227, 446] width 182 height 16
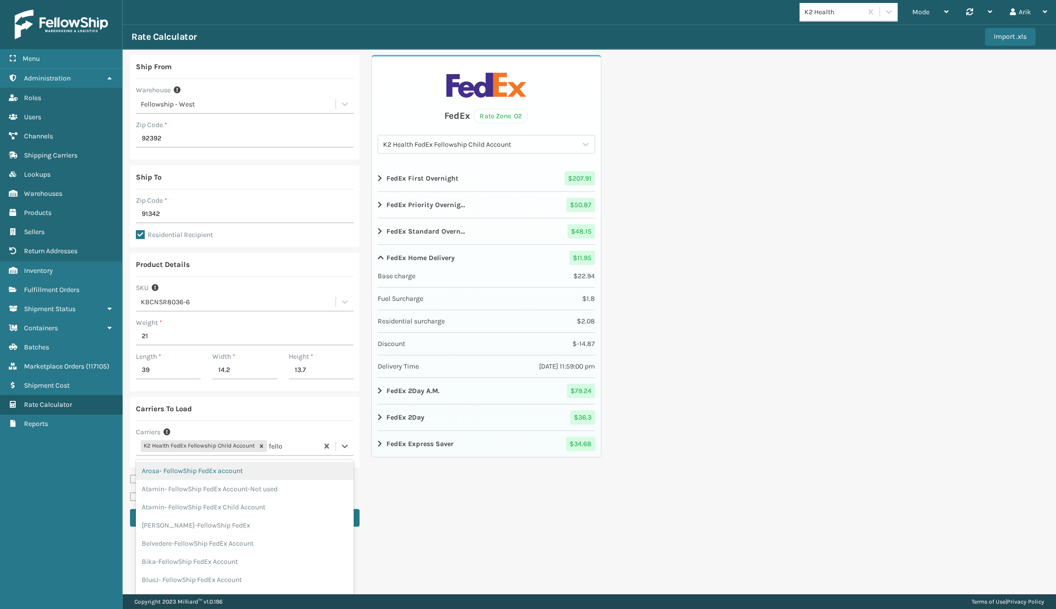
type input "fellow"
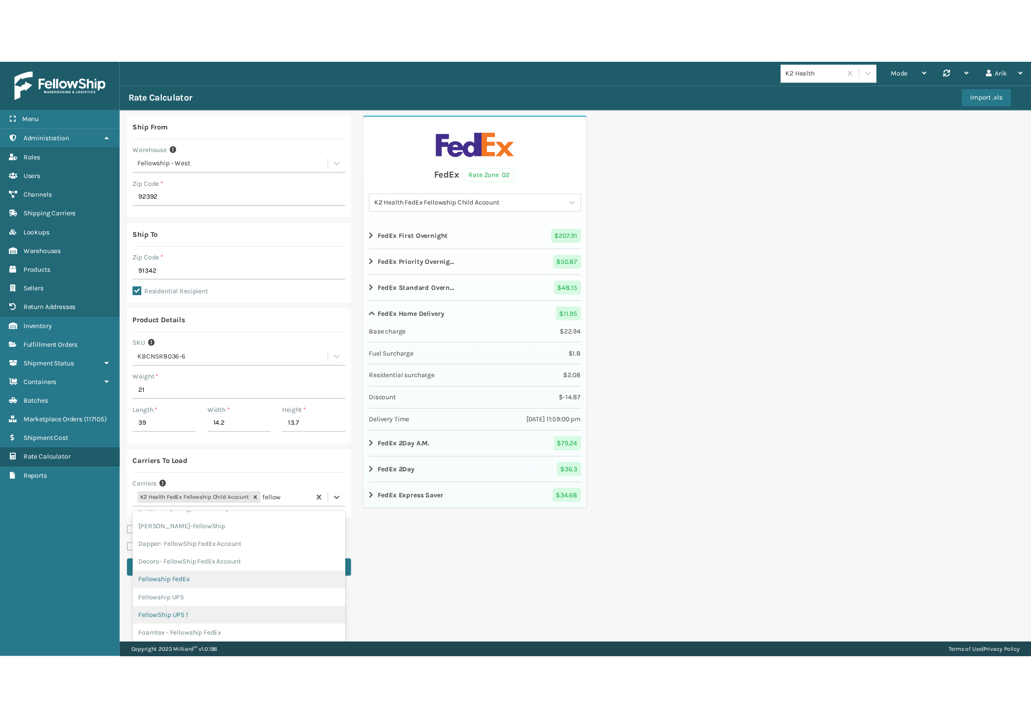
scroll to position [178, 0]
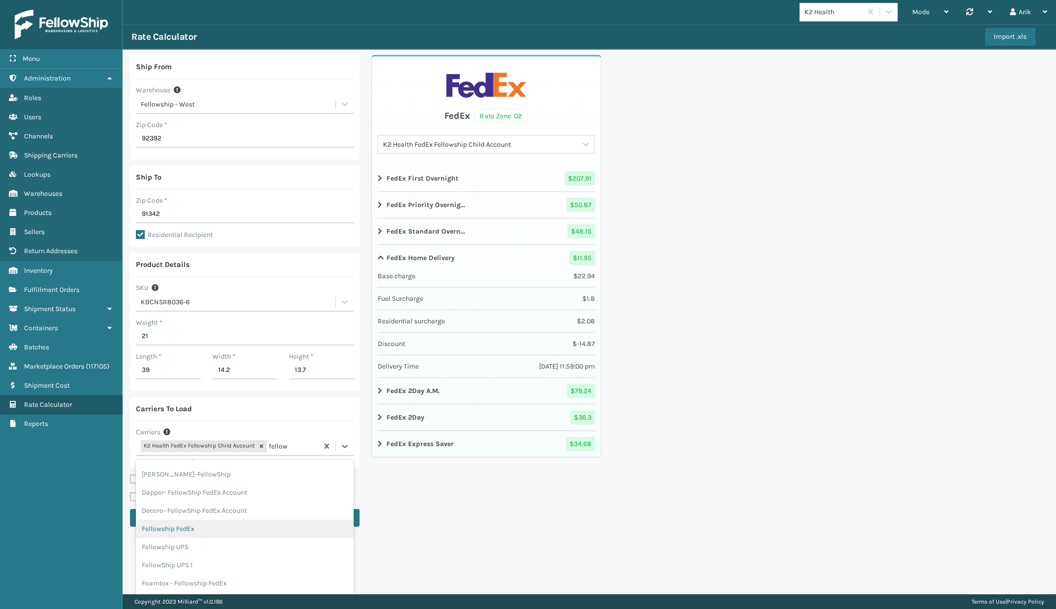
click at [203, 528] on div "Fellowship FedEx" at bounding box center [245, 528] width 218 height 18
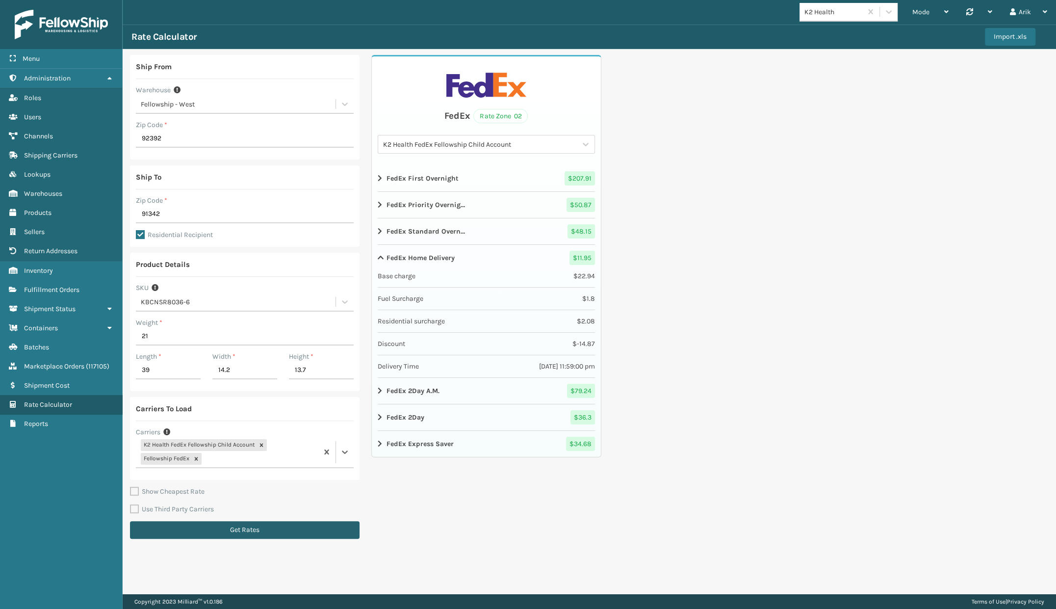
click at [230, 530] on button "Get Rates" at bounding box center [245, 530] width 230 height 18
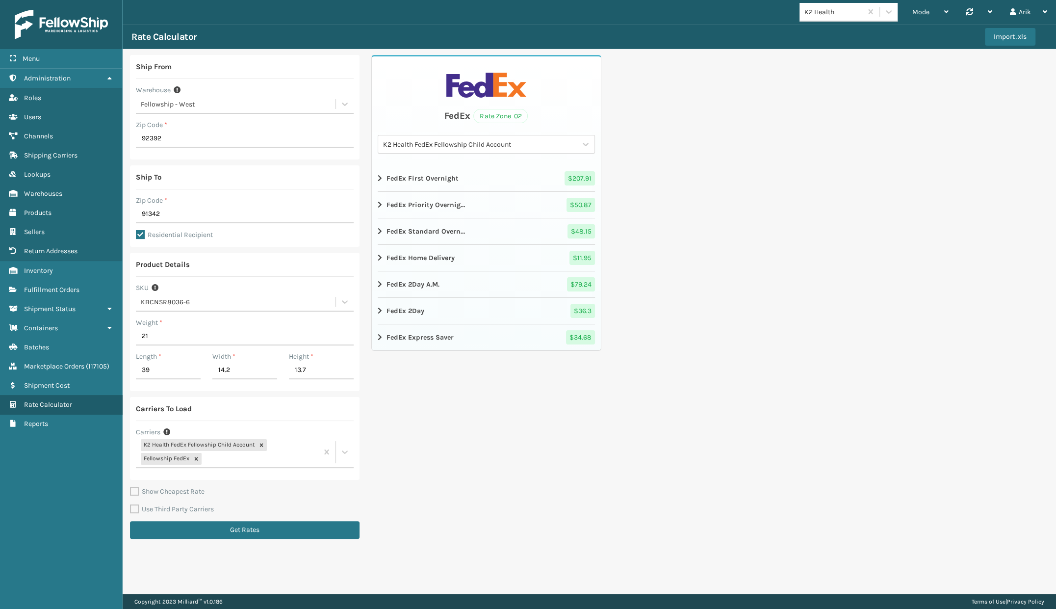
click at [505, 145] on div "K2 Health FedEx Fellowship Child Account" at bounding box center [480, 144] width 194 height 10
click at [448, 186] on div "Fellowship FedEx" at bounding box center [486, 187] width 217 height 18
click at [485, 146] on div "Fellowship FedEx" at bounding box center [480, 144] width 194 height 10
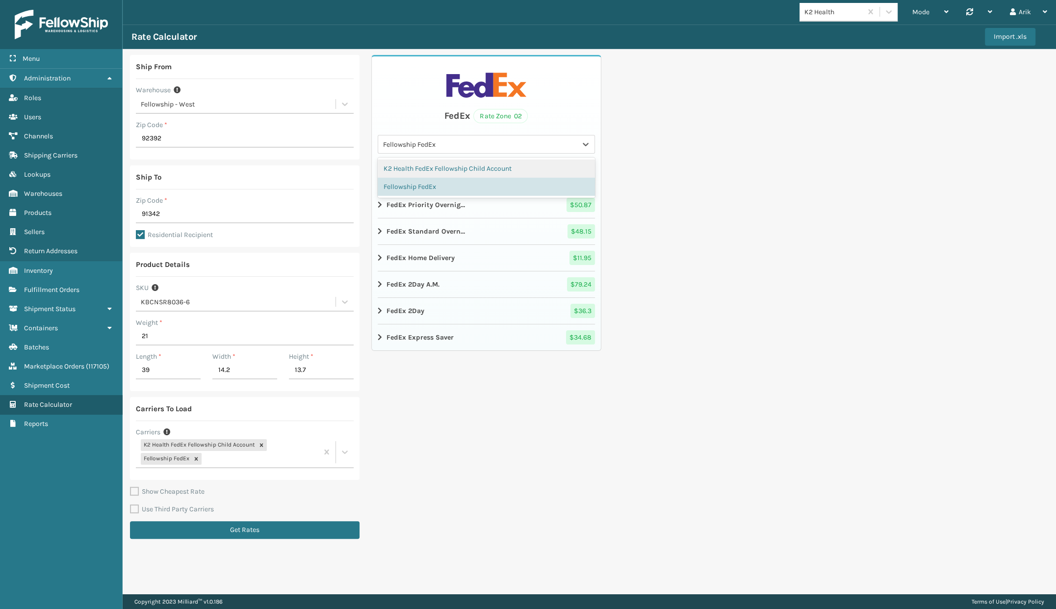
click at [469, 170] on div "K2 Health FedEx Fellowship Child Account" at bounding box center [486, 168] width 217 height 18
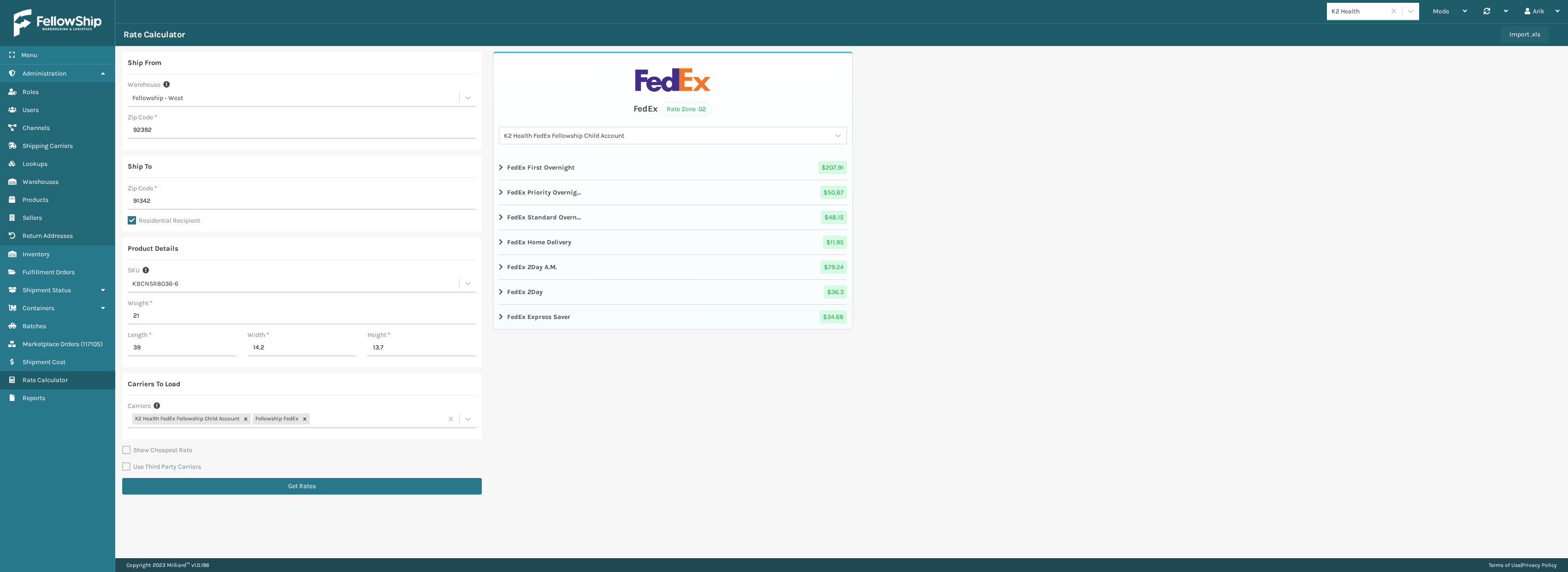
click at [992, 35] on button "Import .xls" at bounding box center [1525, 35] width 48 height 17
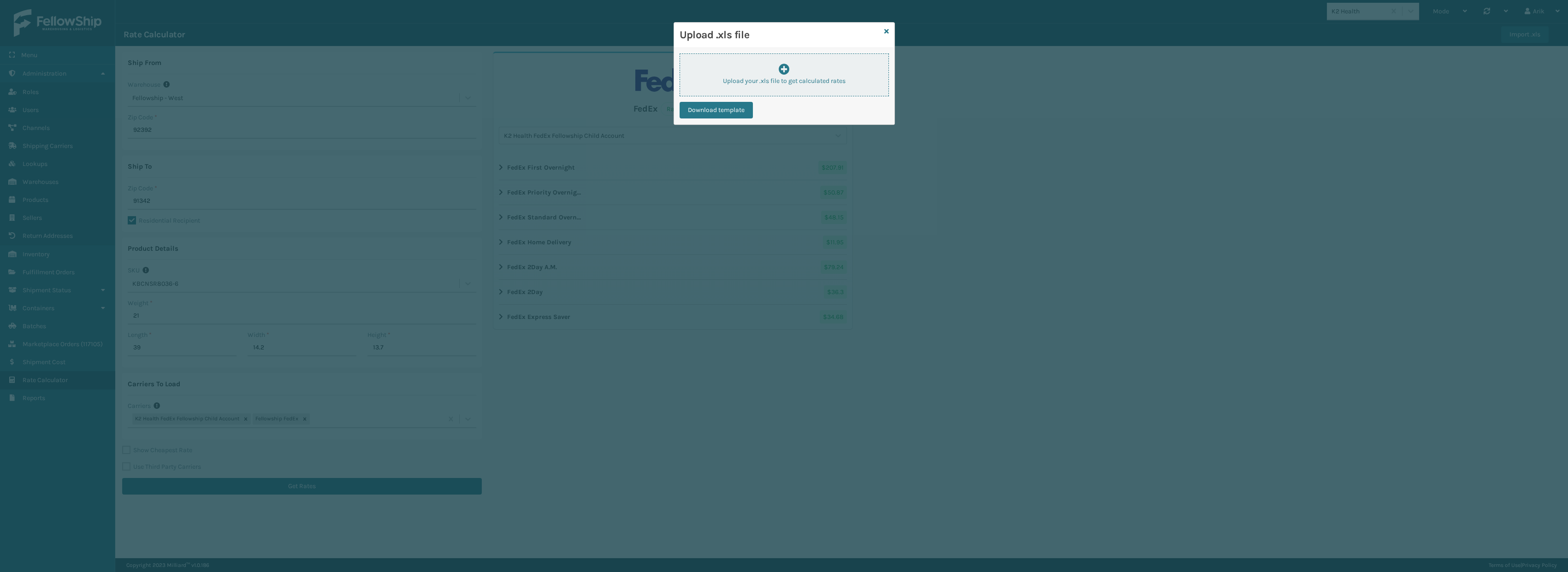
click at [803, 79] on p "Upload your .xls file to get calculated rates" at bounding box center [784, 81] width 209 height 9
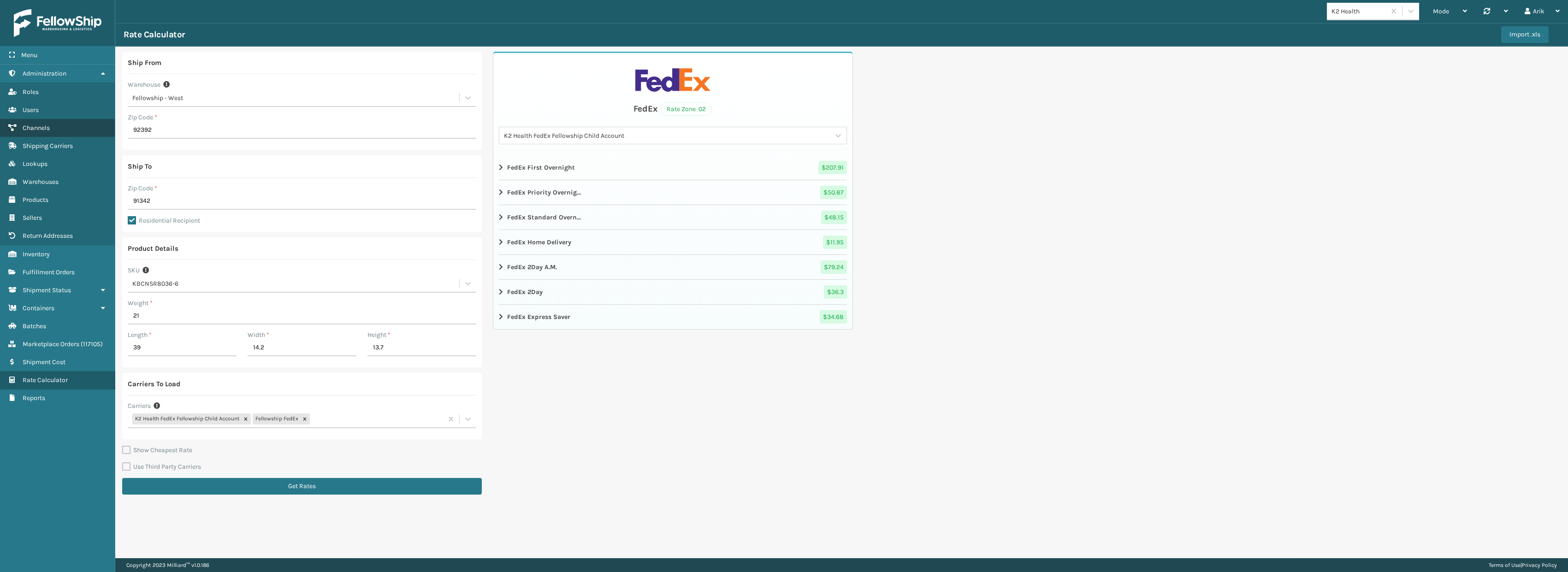
click at [39, 131] on link "Channels" at bounding box center [57, 128] width 115 height 18
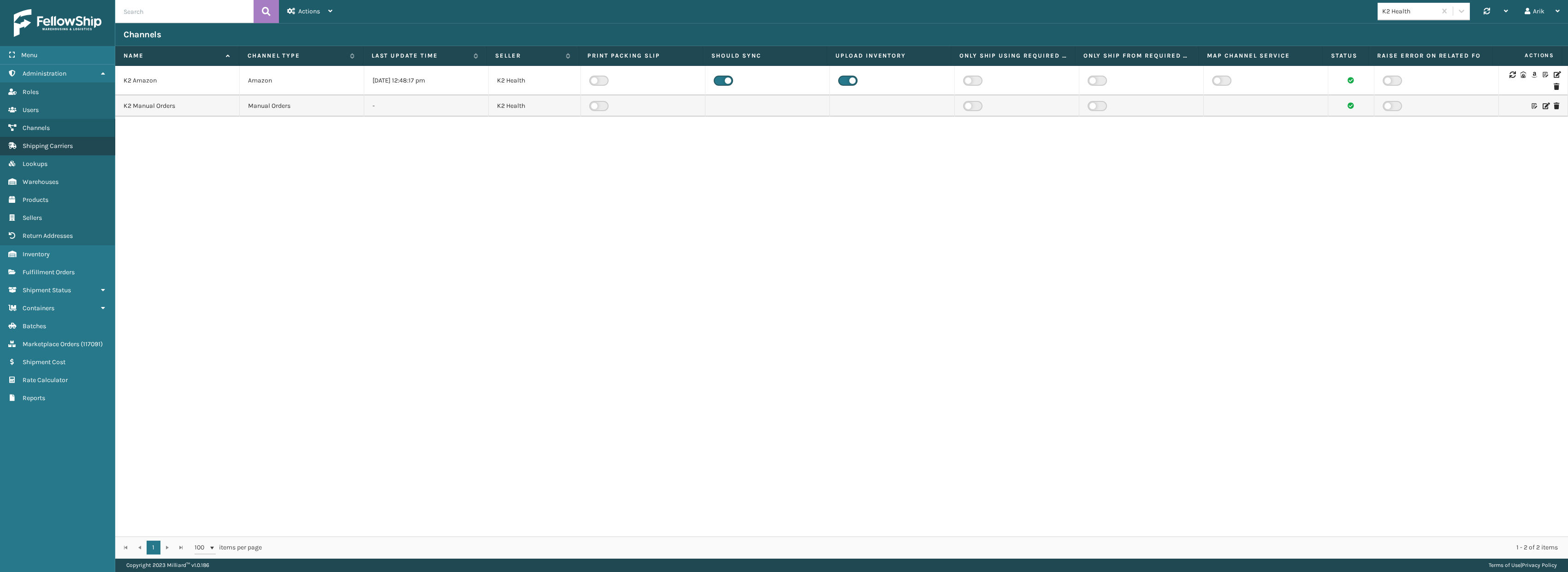
click at [38, 147] on span "Shipping Carriers" at bounding box center [47, 146] width 50 height 8
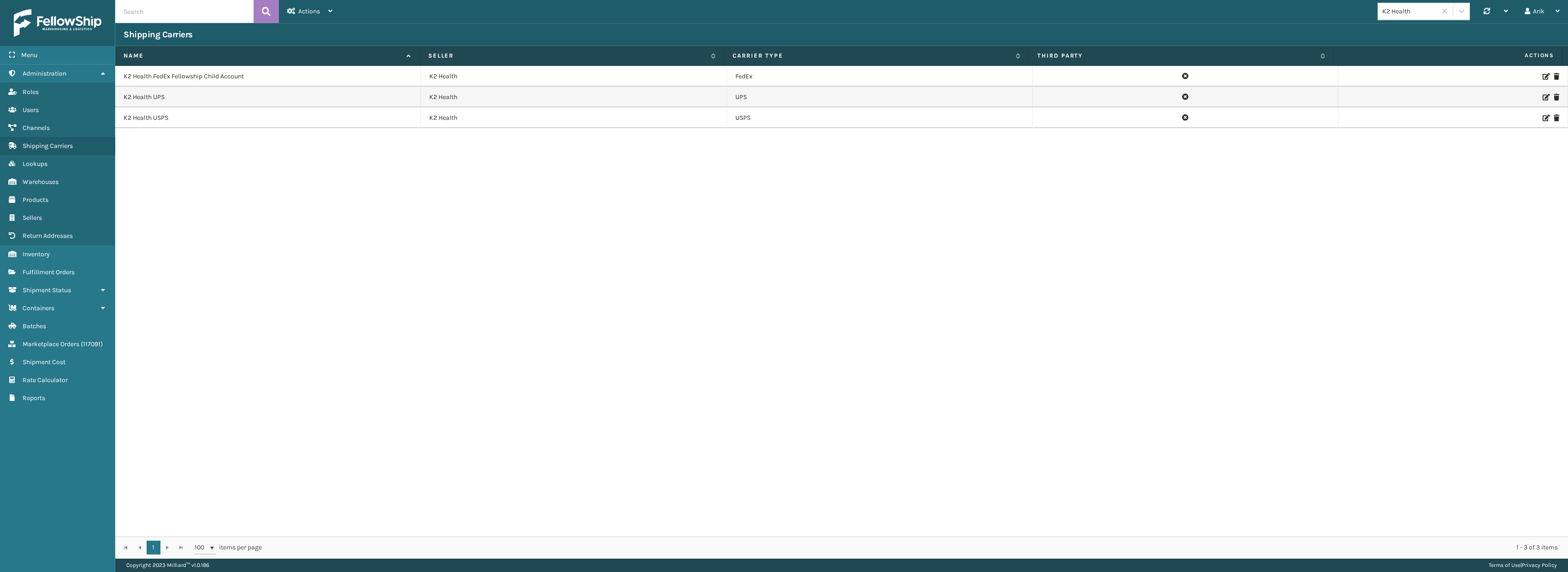
click at [992, 76] on icon at bounding box center [1545, 76] width 6 height 7
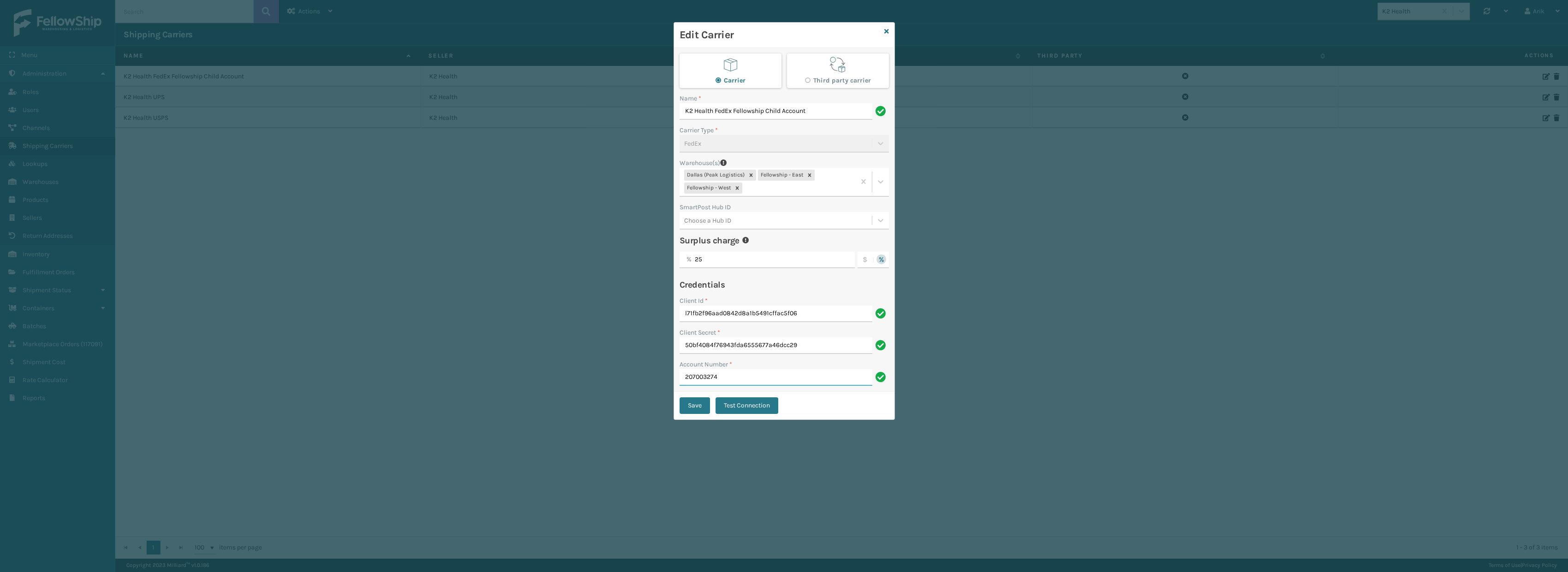
drag, startPoint x: 729, startPoint y: 376, endPoint x: 644, endPoint y: 370, distance: 85.2
click at [655, 374] on div "Edit Carrier Carrier Third party carrier Name * K2 Health FedEx Fellowship Chil…" at bounding box center [784, 286] width 1568 height 572
click at [700, 384] on input "207003274" at bounding box center [776, 378] width 193 height 17
click at [518, 200] on div "Edit Carrier Carrier Third party carrier Name * K2 Health FedEx Fellowship Chil…" at bounding box center [784, 286] width 1568 height 572
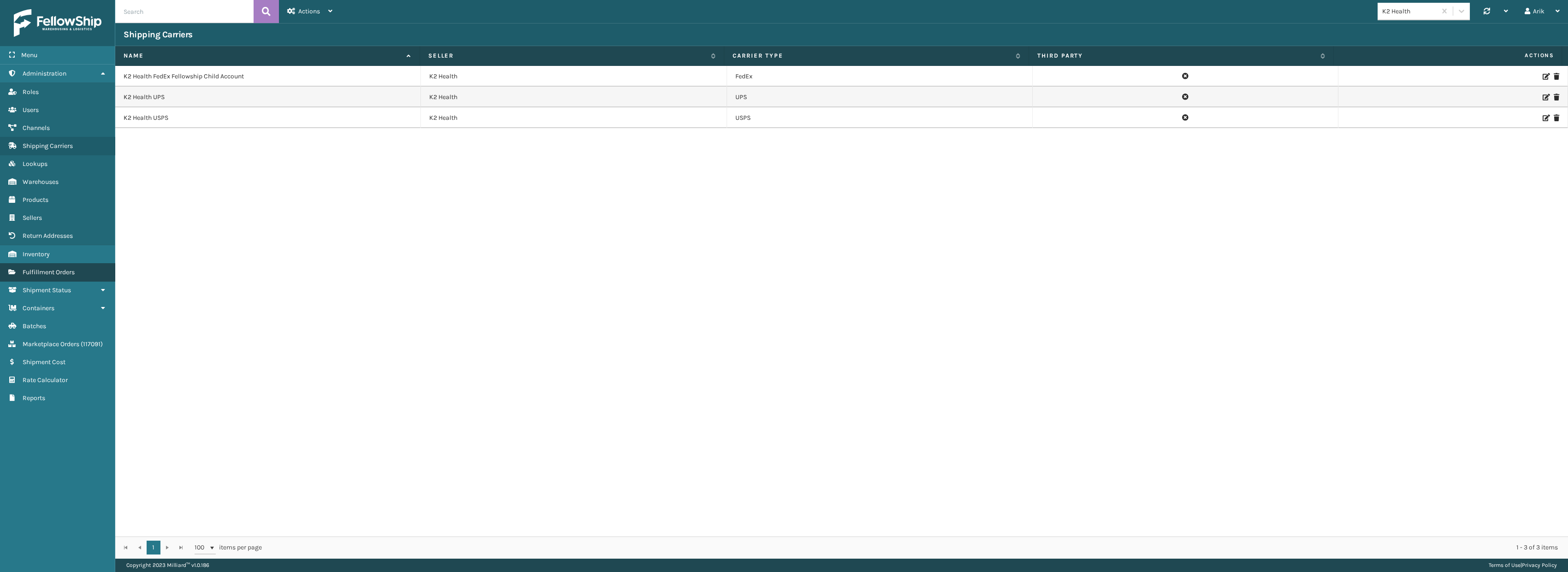
click at [52, 272] on span "Fulfillment Orders" at bounding box center [48, 271] width 52 height 8
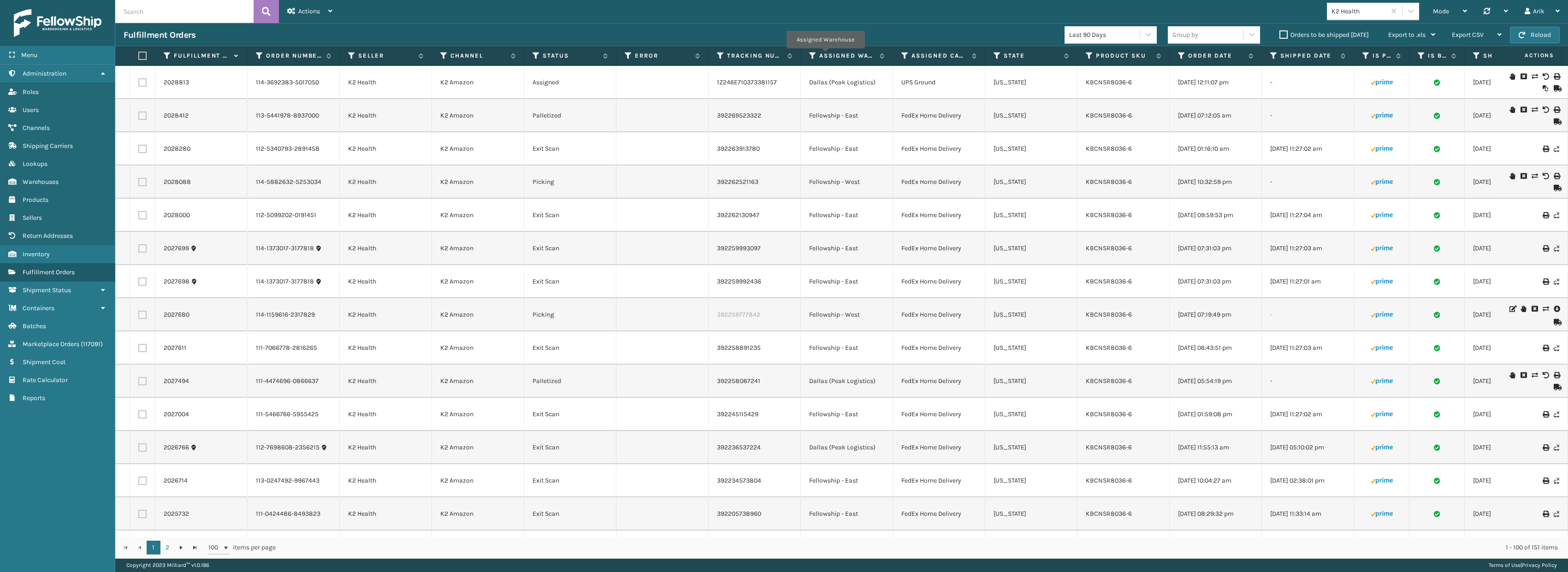
click at [773, 11] on div "Mode Regular Mode Picking Mode Labeling Mode Palletizing Mode Exit Scan Mode K2…" at bounding box center [954, 11] width 1228 height 23
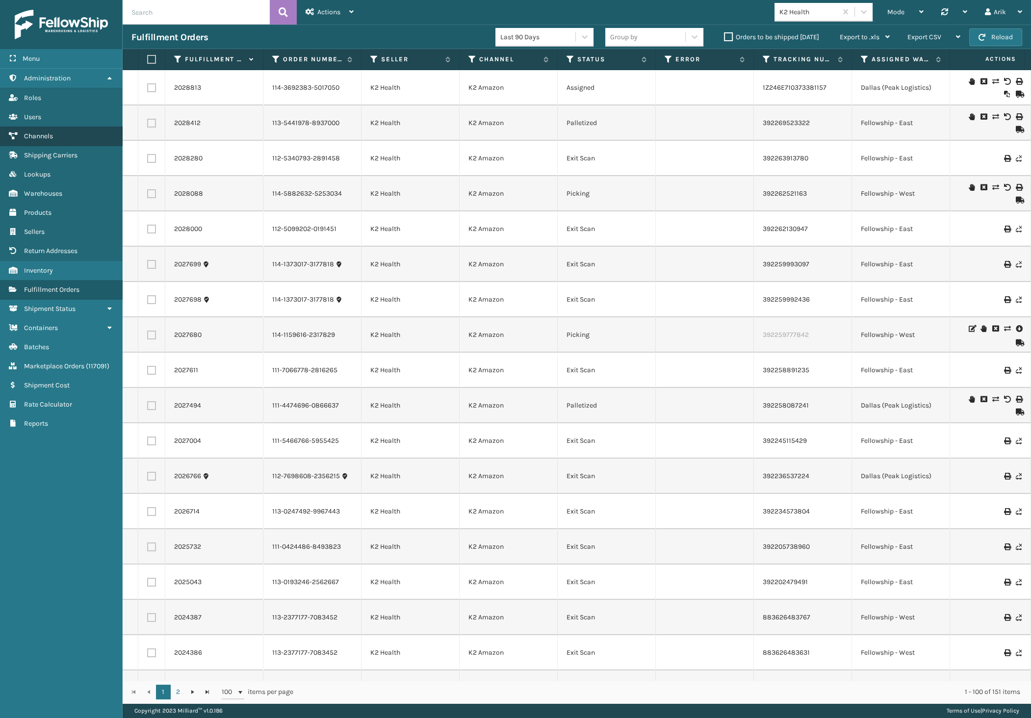
click at [39, 133] on span "Channels" at bounding box center [38, 136] width 29 height 8
